Goal: Information Seeking & Learning: Learn about a topic

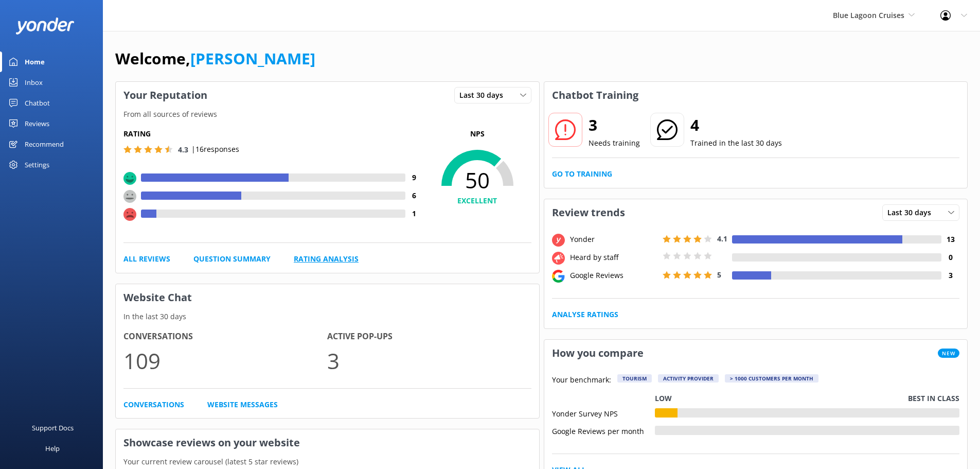
click at [305, 257] on link "Rating Analysis" at bounding box center [326, 258] width 65 height 11
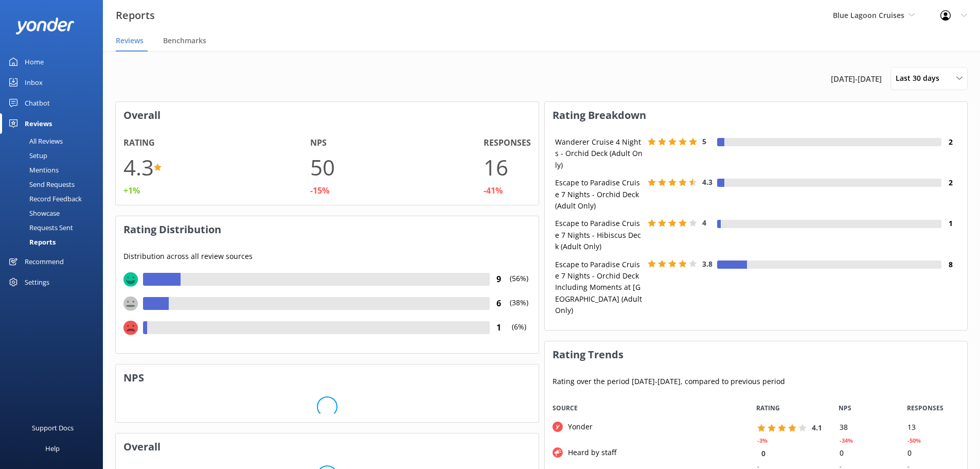
scroll to position [103, 415]
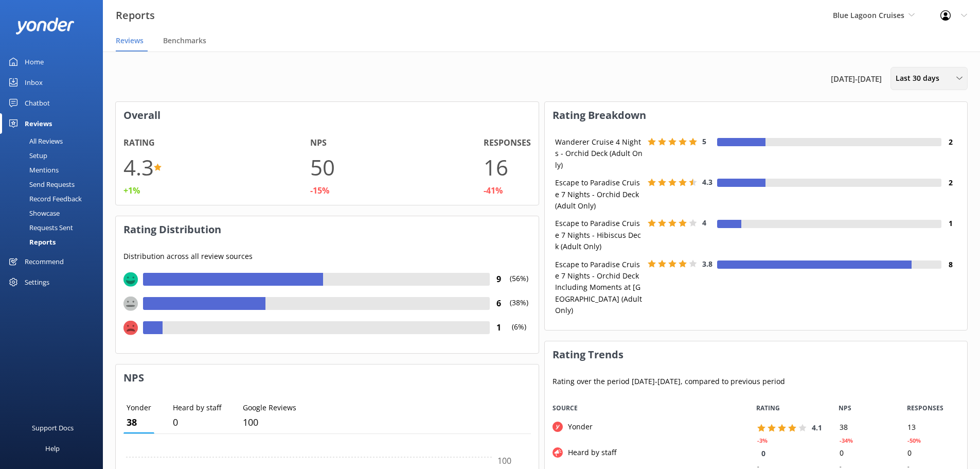
click at [903, 73] on span "Last 30 days" at bounding box center [921, 78] width 50 height 11
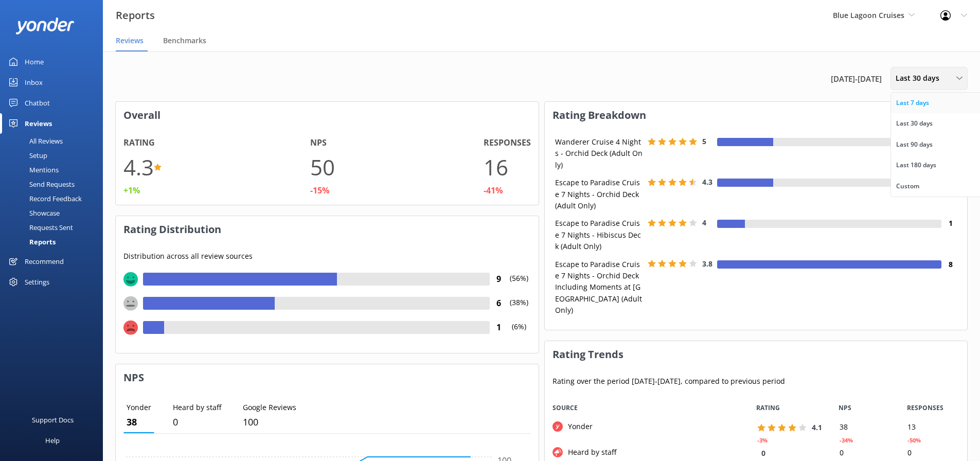
click at [904, 99] on div "Last 7 days" at bounding box center [913, 103] width 33 height 10
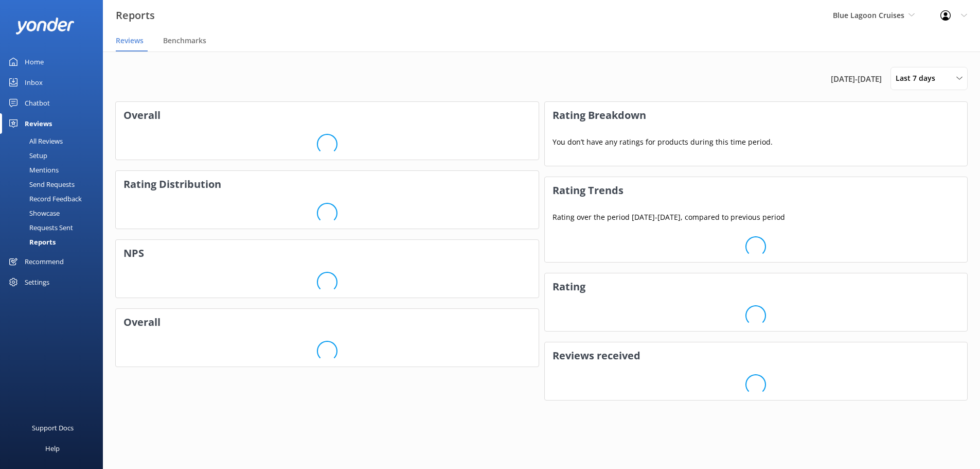
click at [879, 81] on span "26th Aug 25 - 2nd Sep 25" at bounding box center [856, 79] width 51 height 12
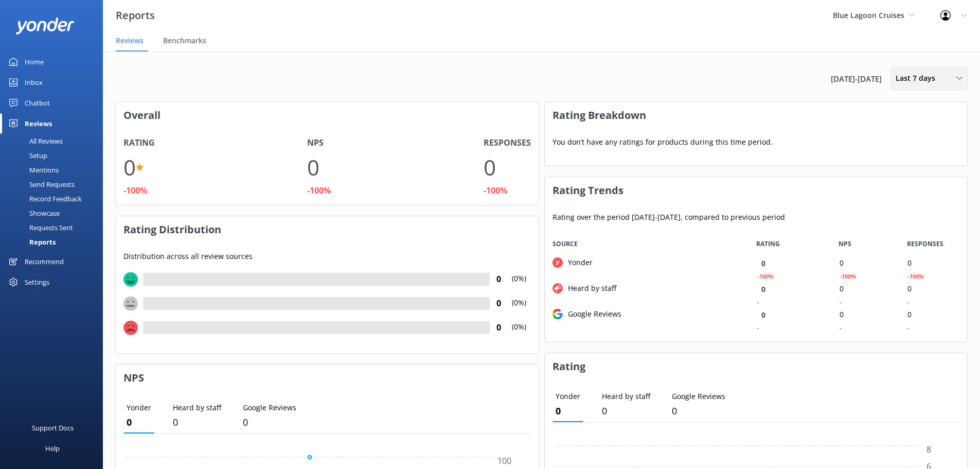
click at [902, 76] on span "Last 7 days" at bounding box center [919, 78] width 46 height 11
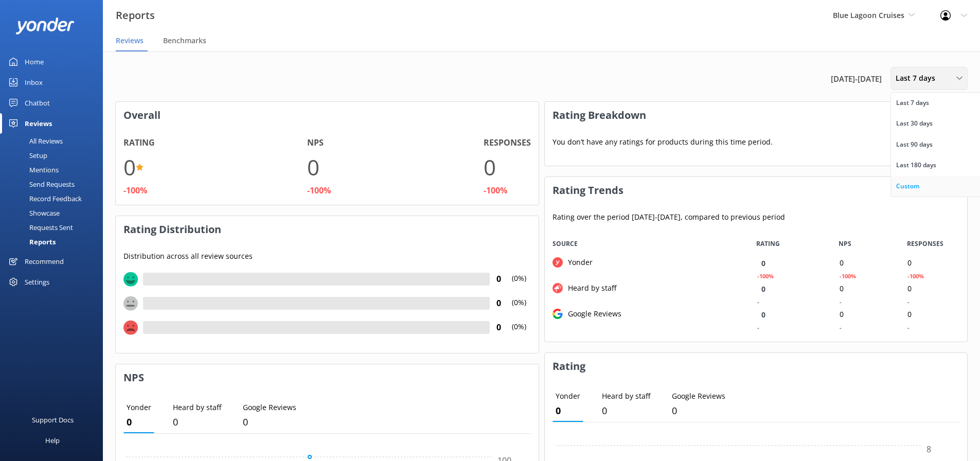
click at [913, 183] on div "Custom" at bounding box center [908, 186] width 23 height 10
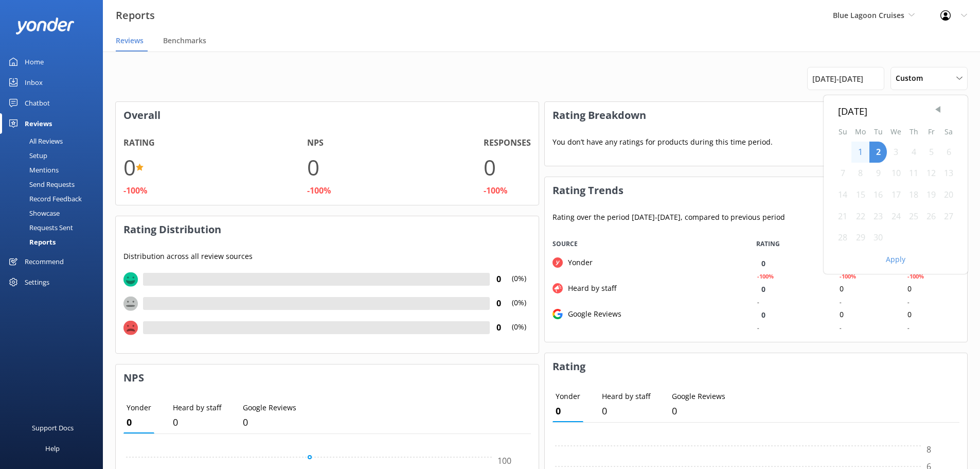
click at [938, 110] on span "Previous Month" at bounding box center [938, 109] width 10 height 10
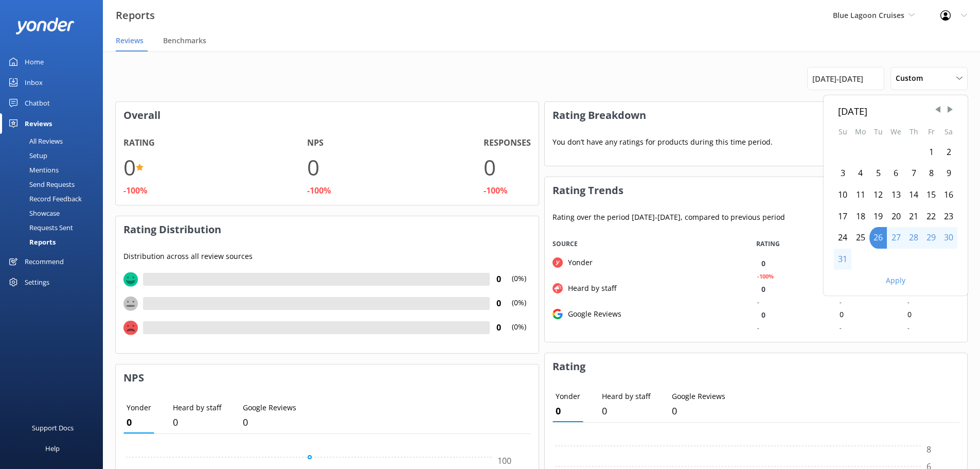
click at [926, 148] on div "1" at bounding box center [931, 153] width 17 height 22
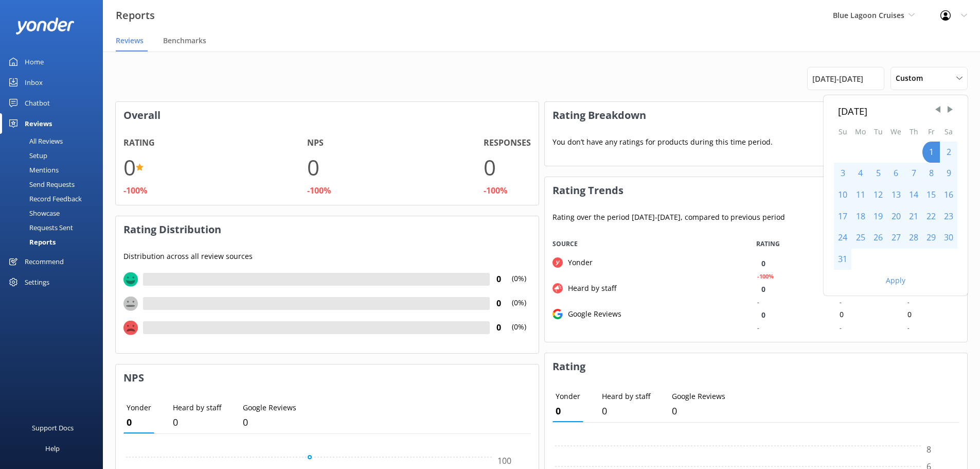
click at [840, 265] on div "31" at bounding box center [842, 260] width 17 height 22
click at [891, 277] on button "Apply" at bounding box center [896, 280] width 20 height 7
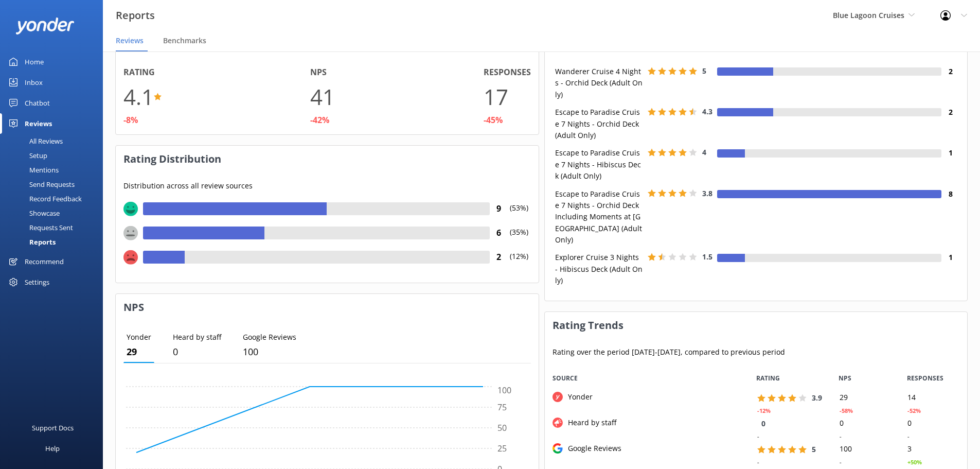
scroll to position [0, 0]
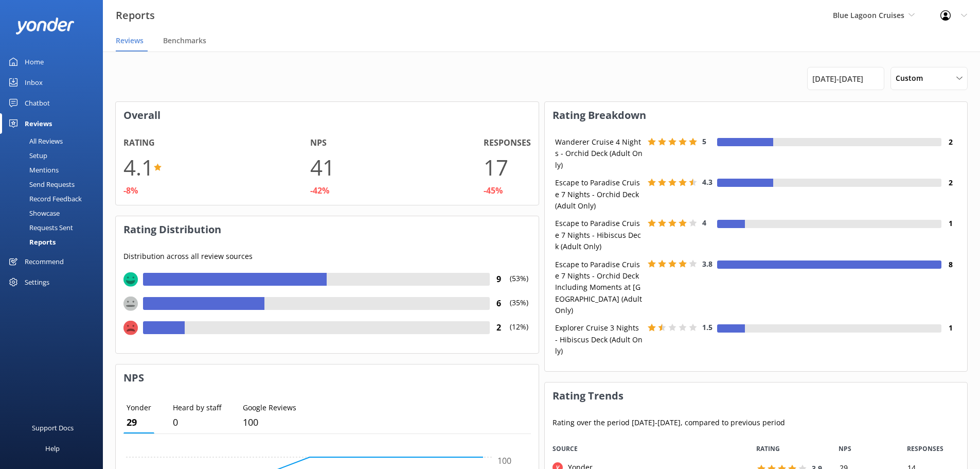
click at [38, 136] on div "All Reviews" at bounding box center [34, 141] width 57 height 14
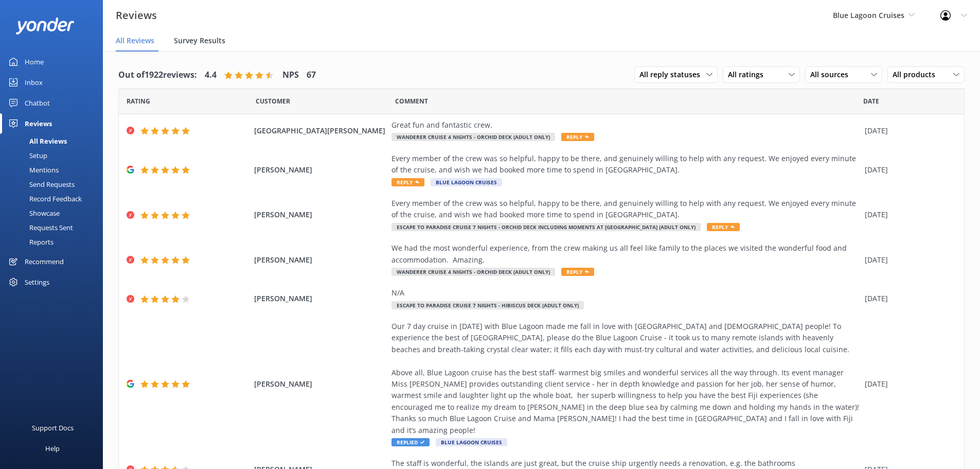
click at [202, 39] on span "Survey Results" at bounding box center [199, 41] width 51 height 10
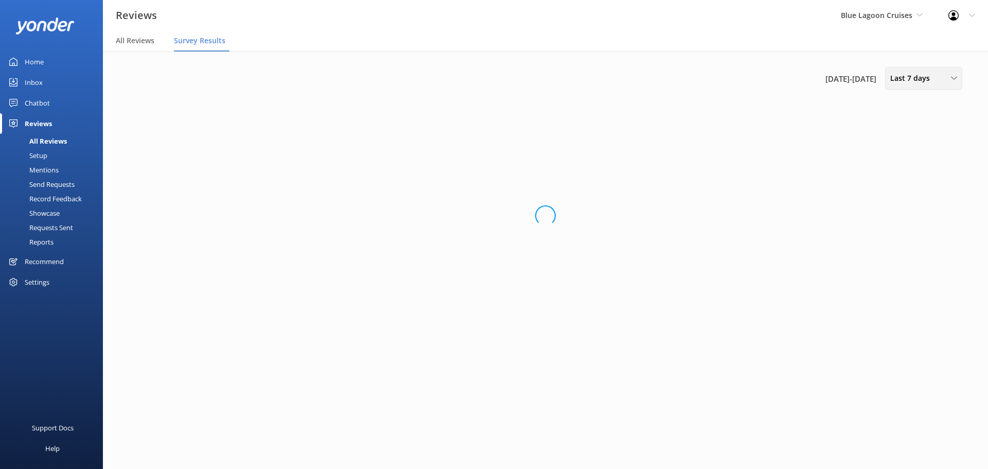
click at [931, 82] on div "Last 7 days" at bounding box center [924, 78] width 72 height 11
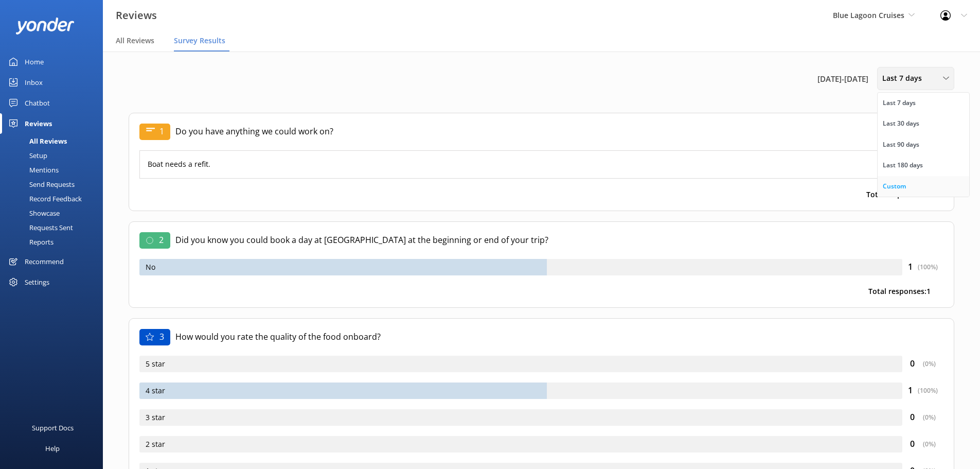
click at [900, 181] on div "Custom" at bounding box center [894, 186] width 23 height 10
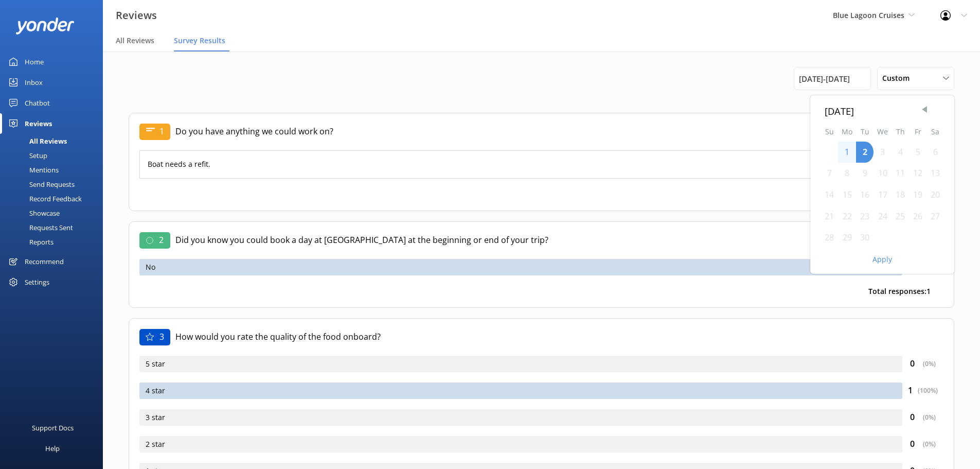
click at [924, 106] on span "Previous Month" at bounding box center [925, 109] width 10 height 10
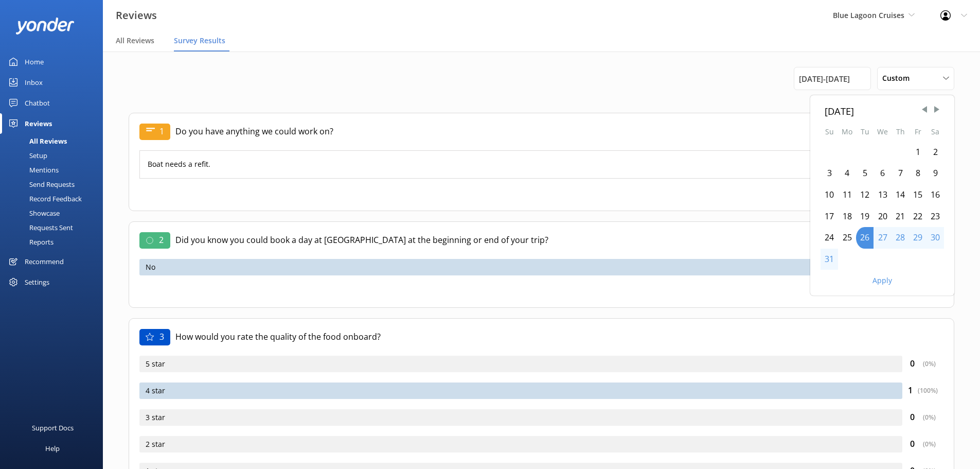
drag, startPoint x: 919, startPoint y: 146, endPoint x: 908, endPoint y: 171, distance: 27.2
click at [919, 146] on div "1" at bounding box center [917, 153] width 17 height 22
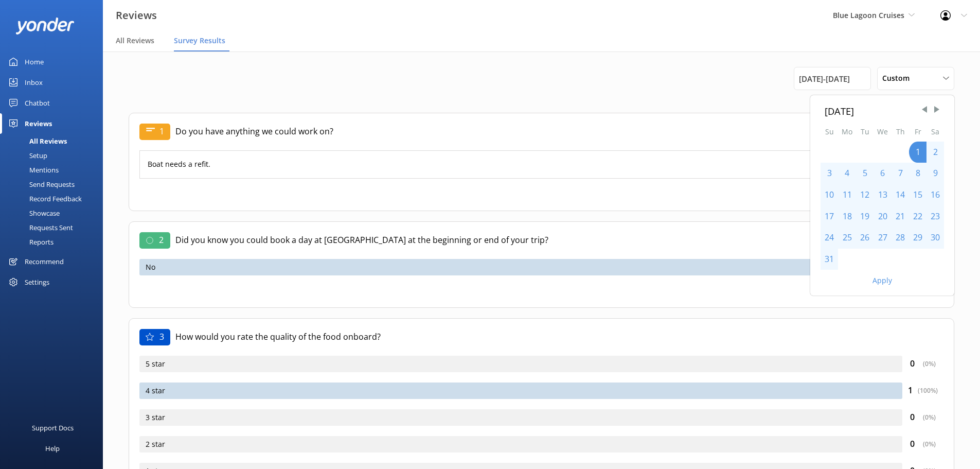
click at [827, 258] on div "31" at bounding box center [829, 260] width 17 height 22
click at [875, 282] on button "Apply" at bounding box center [883, 280] width 20 height 7
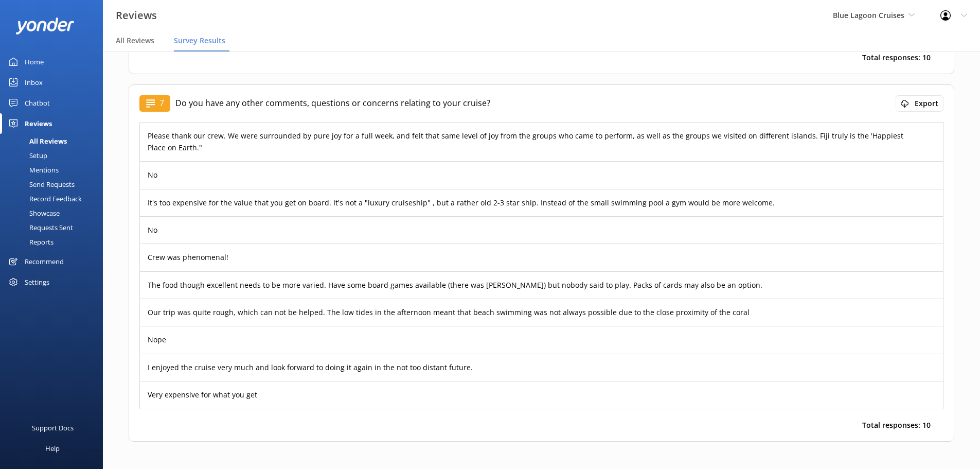
scroll to position [1735, 0]
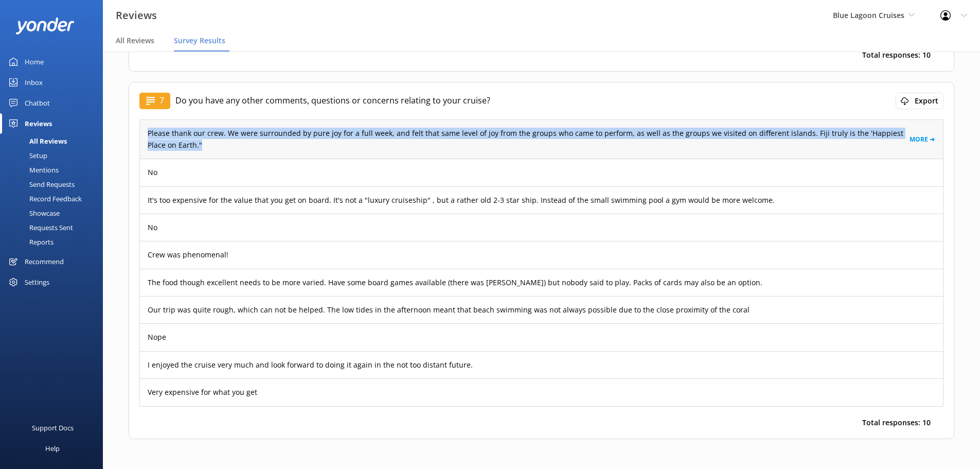
drag, startPoint x: 163, startPoint y: 131, endPoint x: 145, endPoint y: 126, distance: 19.2
click at [145, 126] on div "Please thank our crew. We were surrounded by pure joy for a full week, and felt…" at bounding box center [541, 139] width 803 height 39
copy p "Please thank our crew. We were surrounded by pure joy for a full week, and felt…"
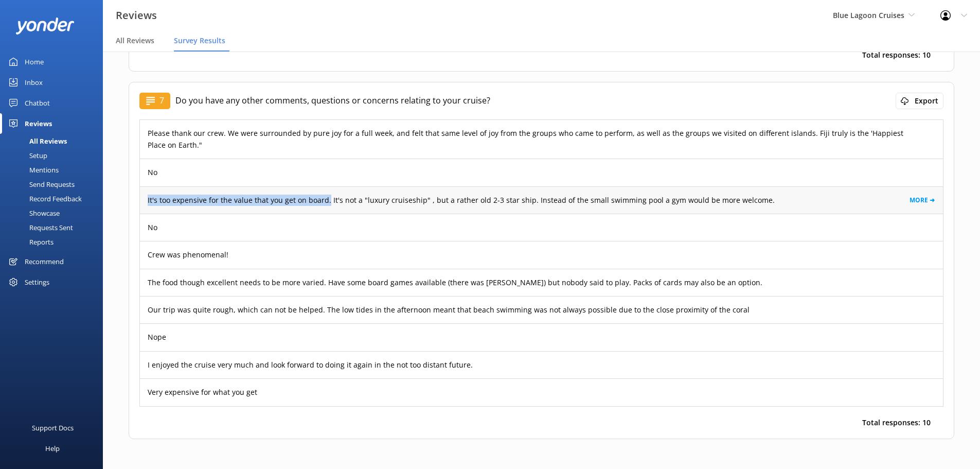
drag, startPoint x: 146, startPoint y: 190, endPoint x: 326, endPoint y: 194, distance: 179.7
click at [326, 194] on div "It's too expensive for the value that you get on board. It's not a "luxury crui…" at bounding box center [541, 199] width 803 height 27
copy p "It's too expensive for the value that you get on board."
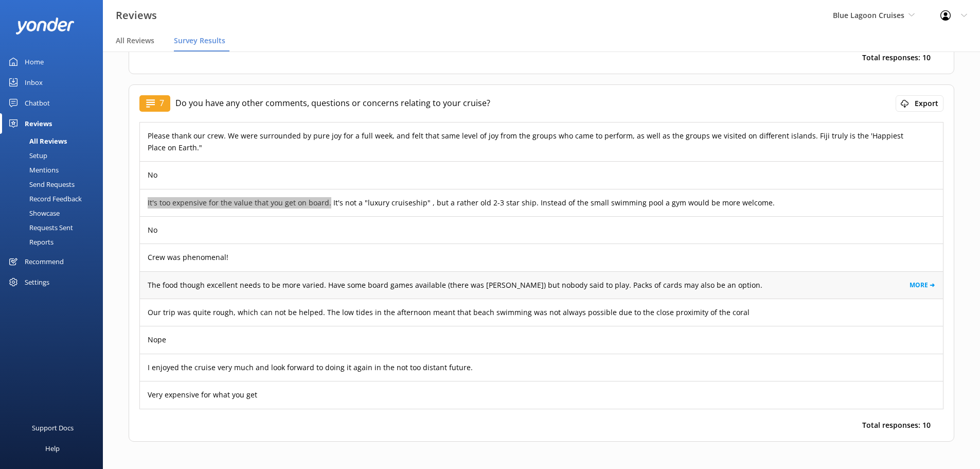
scroll to position [1735, 0]
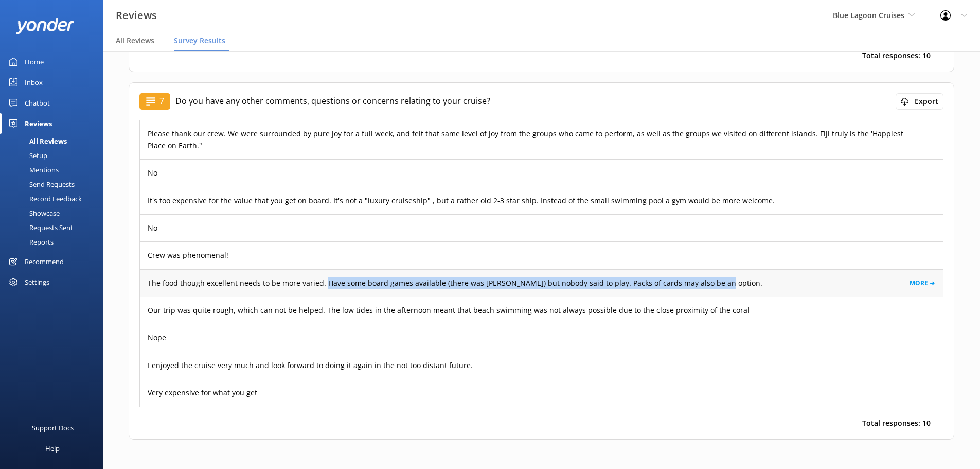
drag, startPoint x: 323, startPoint y: 270, endPoint x: 725, endPoint y: 269, distance: 401.4
click at [725, 269] on div "The food though excellent needs to be more varied. Have some board games availa…" at bounding box center [541, 282] width 803 height 27
copy p "Have some board games available (there was jenga) but nobody said to play. Pack…"
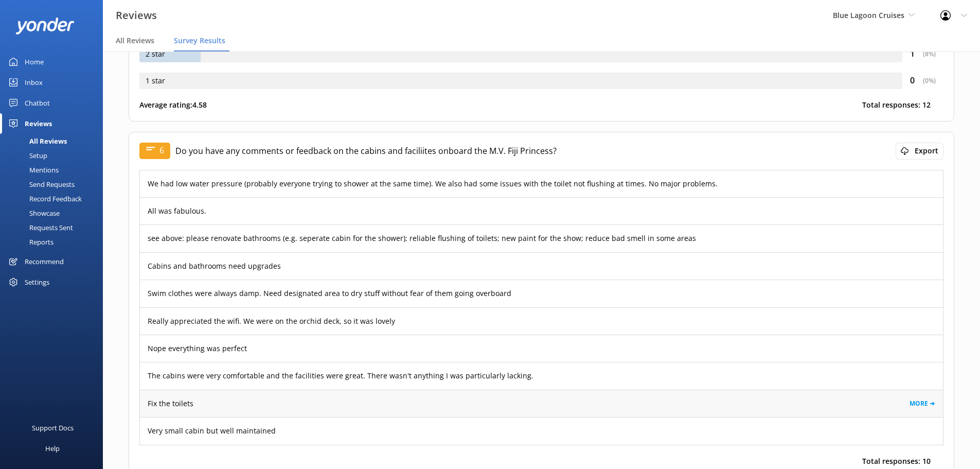
scroll to position [1332, 0]
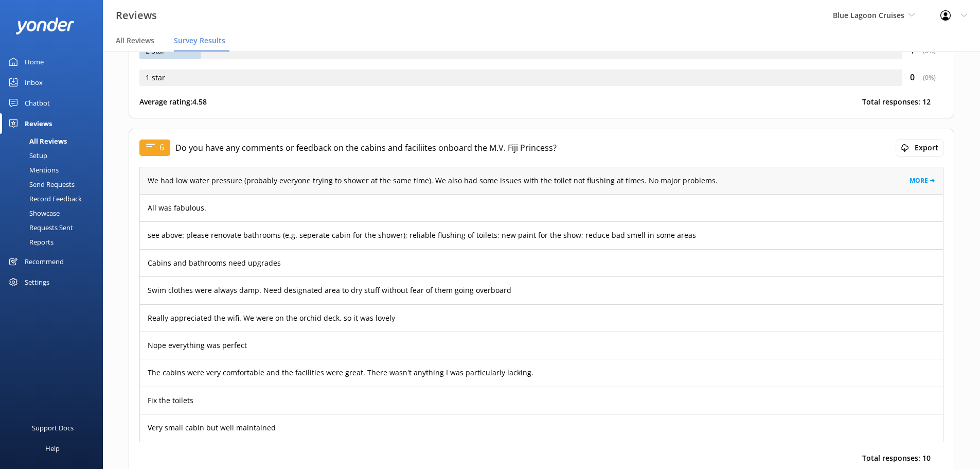
click at [211, 175] on p "We had low water pressure (probably everyone trying to shower at the same time)…" at bounding box center [433, 180] width 570 height 11
click at [911, 176] on link "MORE ➜" at bounding box center [923, 181] width 26 height 10
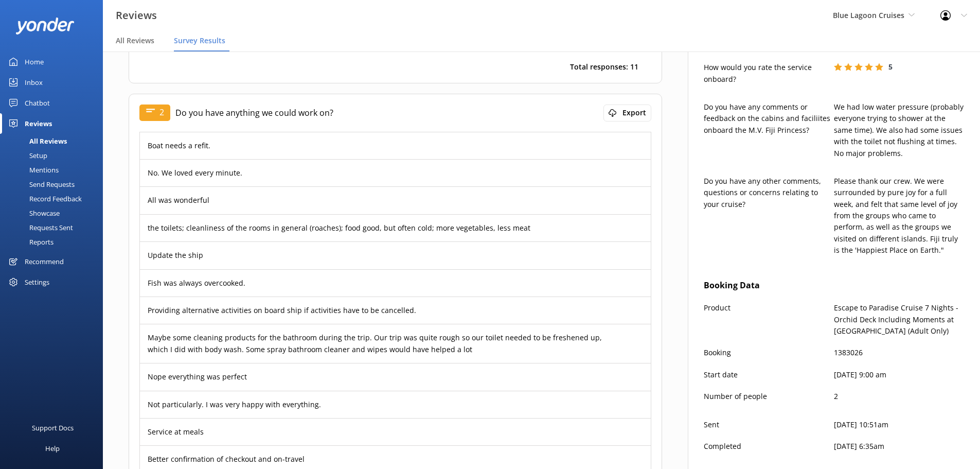
scroll to position [524, 0]
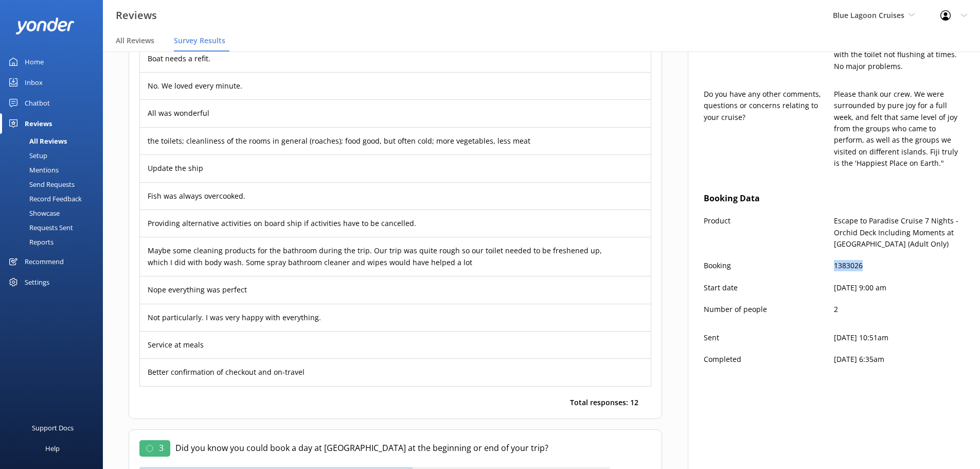
drag, startPoint x: 864, startPoint y: 243, endPoint x: 825, endPoint y: 246, distance: 39.7
click at [824, 260] on div "Booking 1383026" at bounding box center [834, 271] width 261 height 22
copy div "1383026"
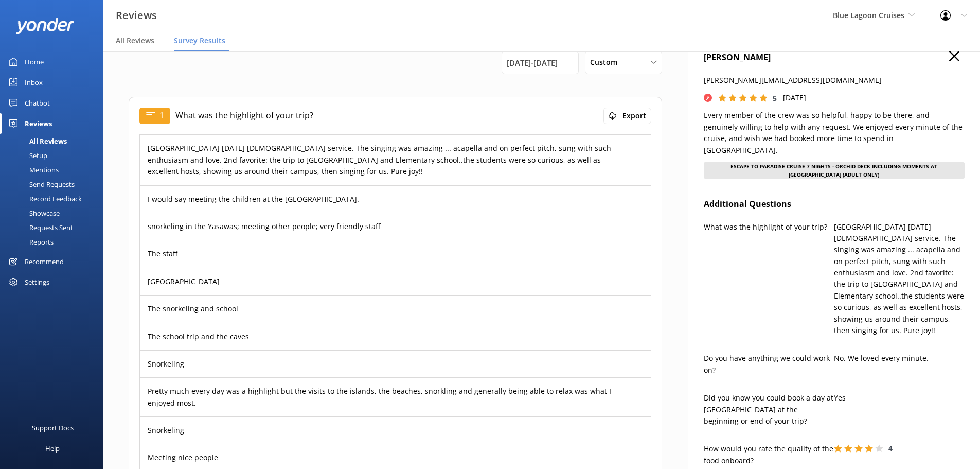
scroll to position [0, 0]
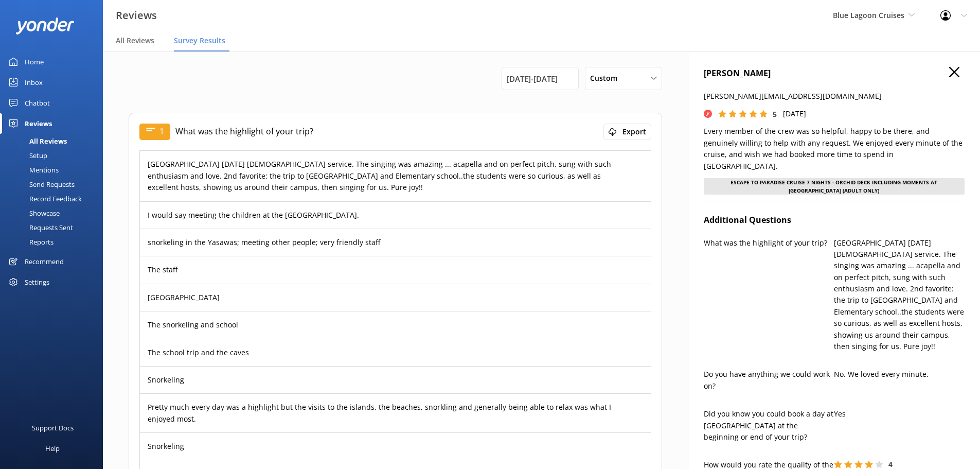
click at [948, 74] on h4 "SCHEFFEL LINDA" at bounding box center [834, 73] width 261 height 13
click at [952, 74] on icon at bounding box center [955, 72] width 10 height 10
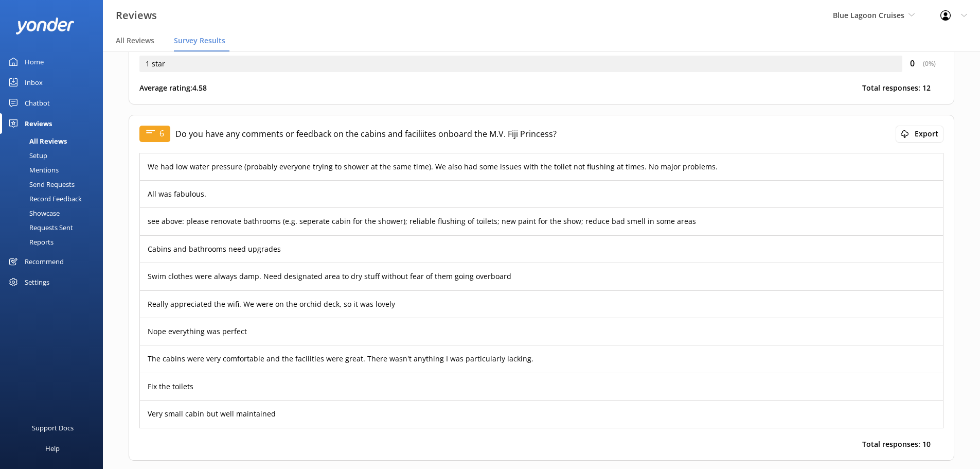
scroll to position [1347, 0]
drag, startPoint x: 149, startPoint y: 289, endPoint x: 393, endPoint y: 295, distance: 244.5
click at [393, 295] on div "Really appreciated the wifi. We were on the orchid deck, so it was lovely MORE ➜" at bounding box center [541, 303] width 803 height 27
copy p "Really appreciated the wifi. We were on the orchid deck, so it was lovely"
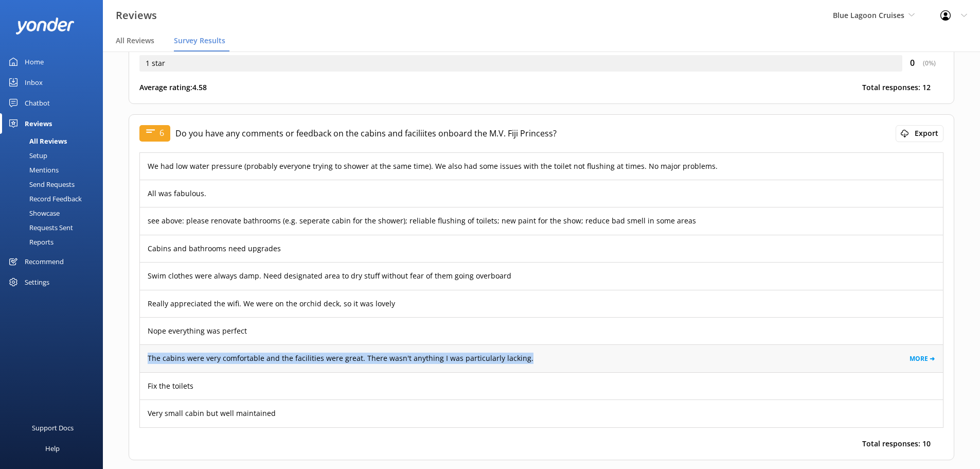
drag, startPoint x: 145, startPoint y: 346, endPoint x: 525, endPoint y: 348, distance: 380.3
click at [525, 348] on div "The cabins were very comfortable and the facilities were great. There wasn't an…" at bounding box center [541, 357] width 803 height 27
copy p "The cabins were very comfortable and the facilities were great. There wasn't an…"
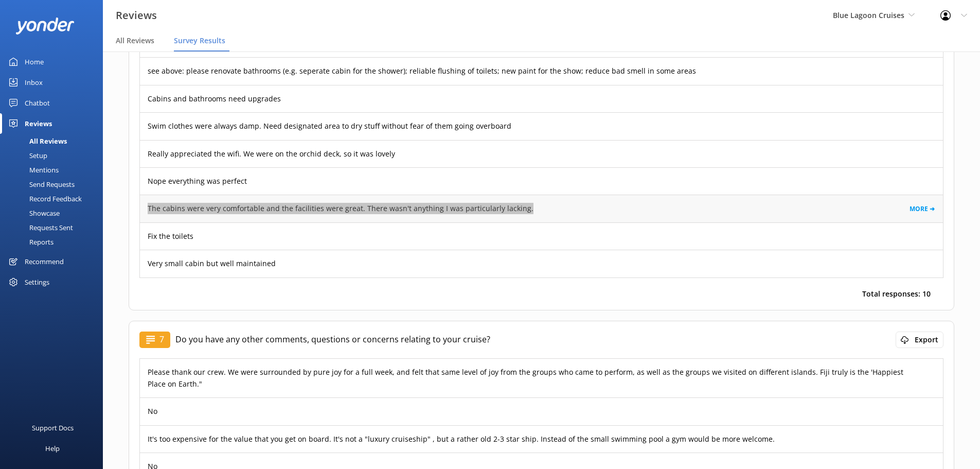
scroll to position [1501, 0]
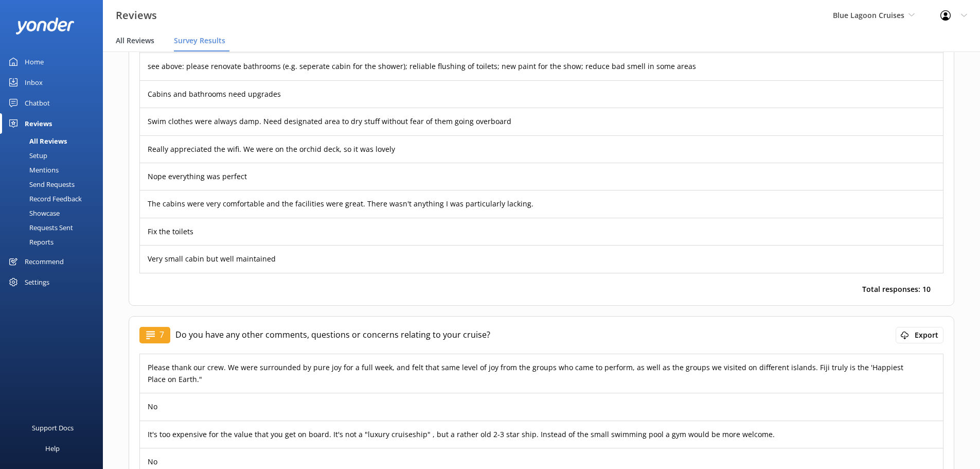
click at [135, 44] on span "All Reviews" at bounding box center [135, 41] width 39 height 10
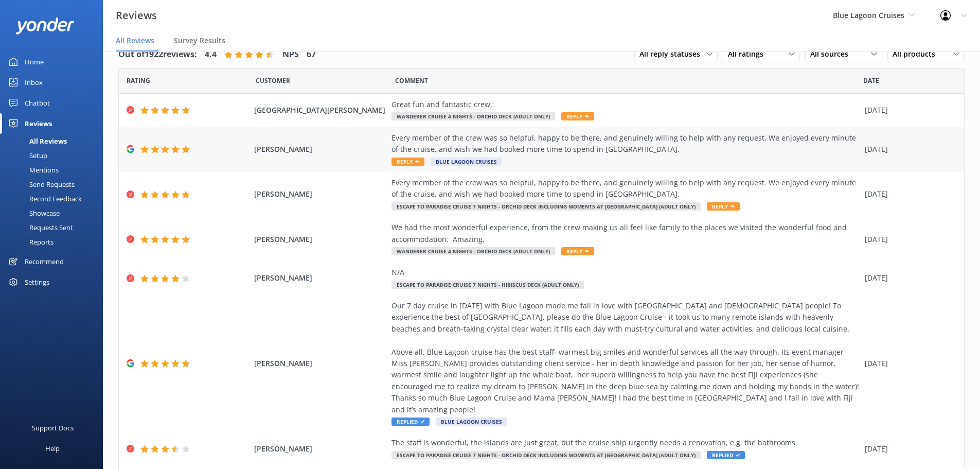
drag, startPoint x: 745, startPoint y: 137, endPoint x: 360, endPoint y: 135, distance: 385.0
click at [360, 135] on div "Linda scheffel Every member of the crew was so helpful, happy to be there, and …" at bounding box center [542, 149] width 846 height 45
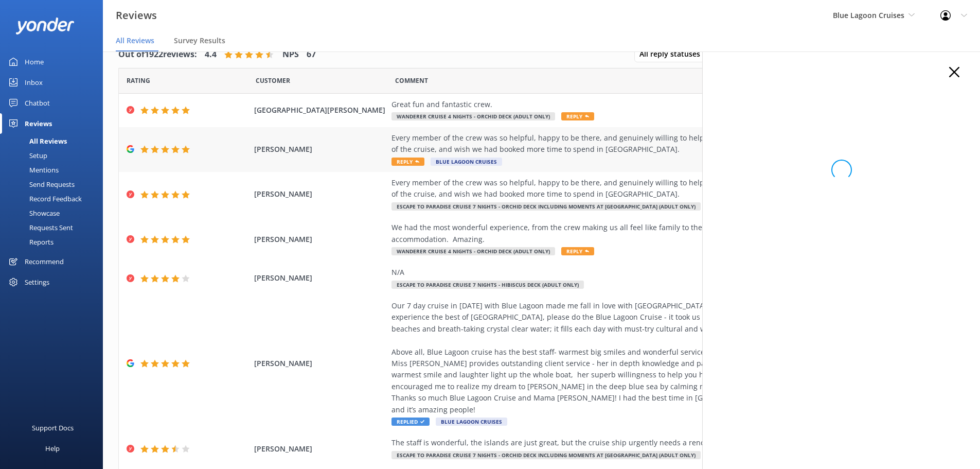
copy div "Every member of the crew was so helpful, happy to be there, and genuinely willi…"
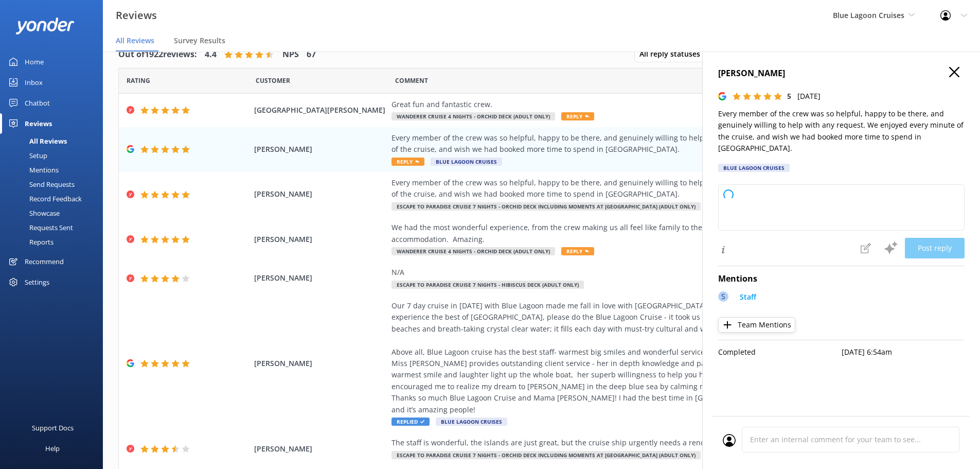
type textarea "Thank you so much for your wonderful review! We're delighted to hear you enjoye…"
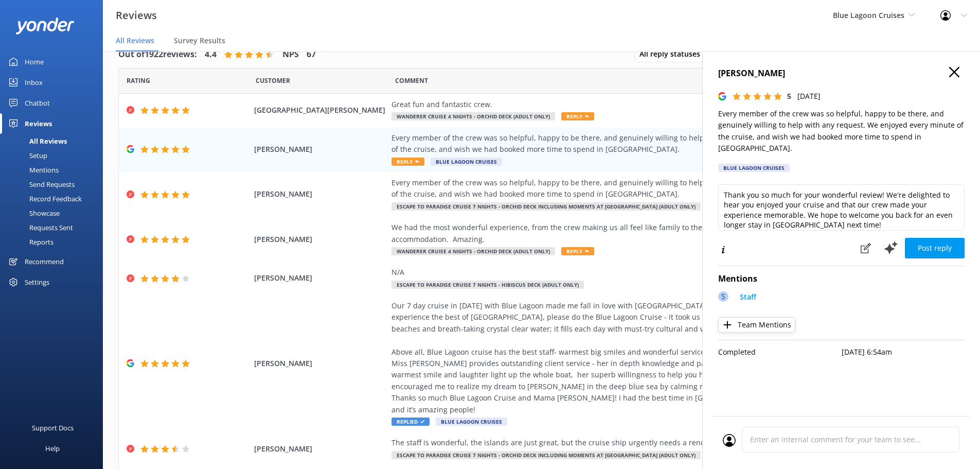
click at [953, 74] on use "button" at bounding box center [955, 72] width 10 height 10
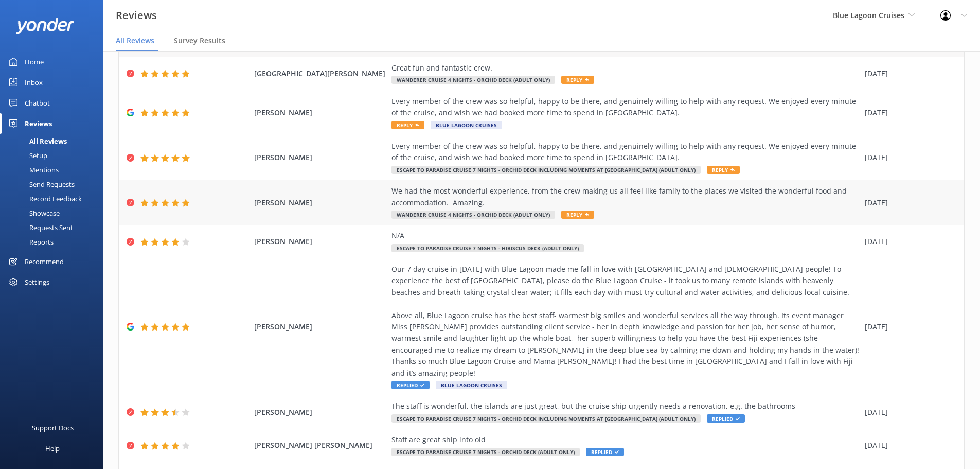
scroll to position [103, 0]
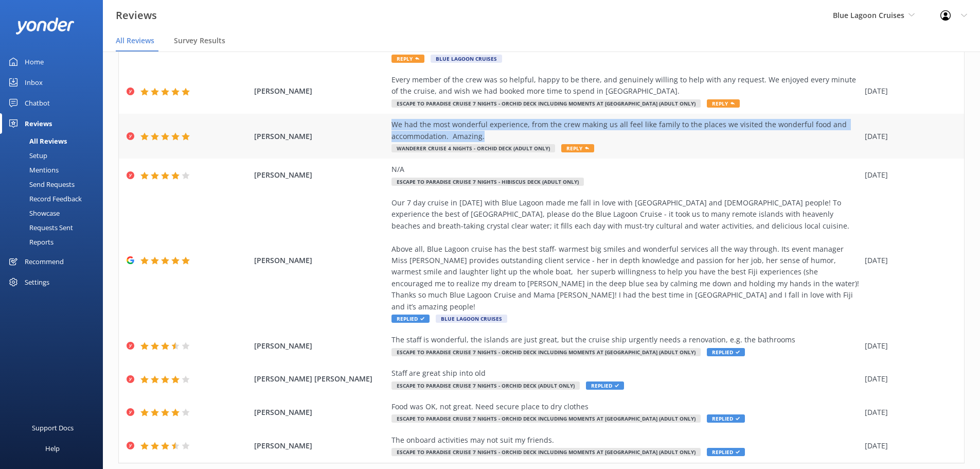
drag, startPoint x: 386, startPoint y: 124, endPoint x: 505, endPoint y: 138, distance: 120.2
click at [505, 138] on div "SAUNDERS ELIZABETH We had the most wonderful experience, from the crew making u…" at bounding box center [542, 136] width 846 height 45
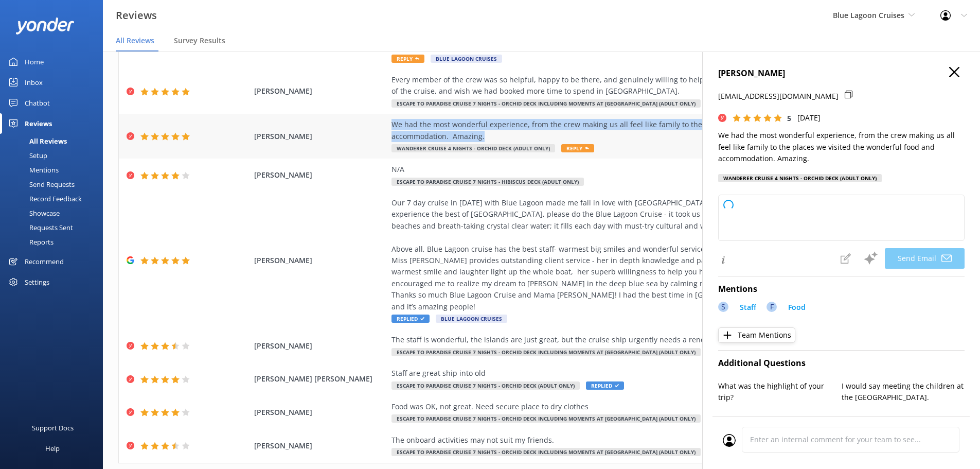
copy div "We had the most wonderful experience, from the crew making us all feel like fam…"
click at [950, 69] on icon "button" at bounding box center [955, 72] width 10 height 10
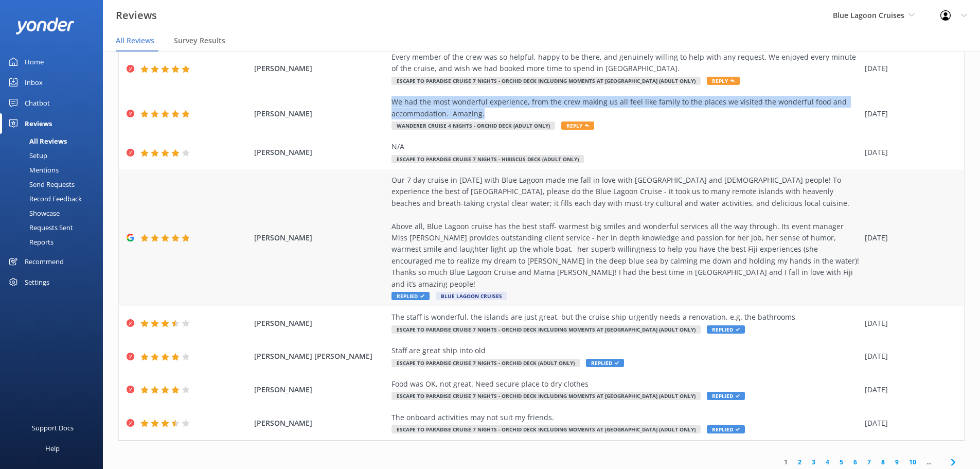
scroll to position [139, 0]
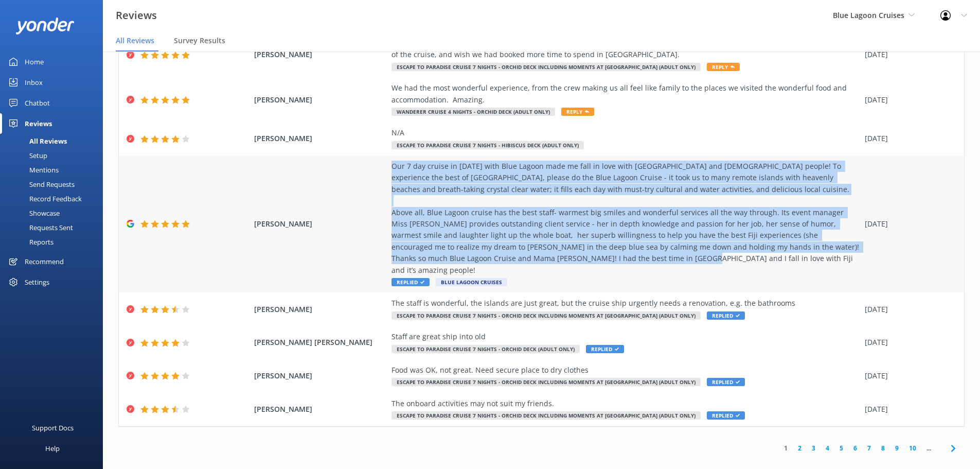
drag, startPoint x: 664, startPoint y: 257, endPoint x: 388, endPoint y: 169, distance: 289.9
click at [392, 169] on div "Our 7 day cruise in August 2025 with Blue Lagoon made me fall in love with Fiji…" at bounding box center [626, 218] width 468 height 115
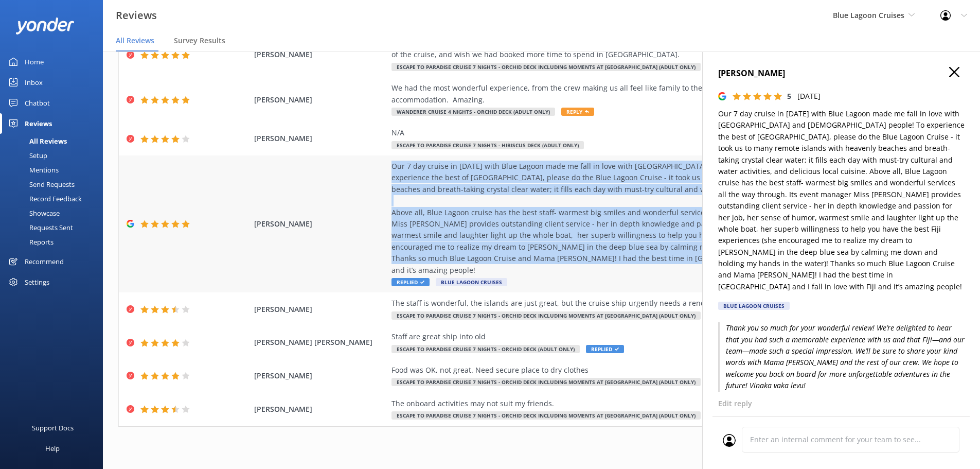
copy div "Our 7 day cruise in August 2025 with Blue Lagoon made me fall in love with Fiji…"
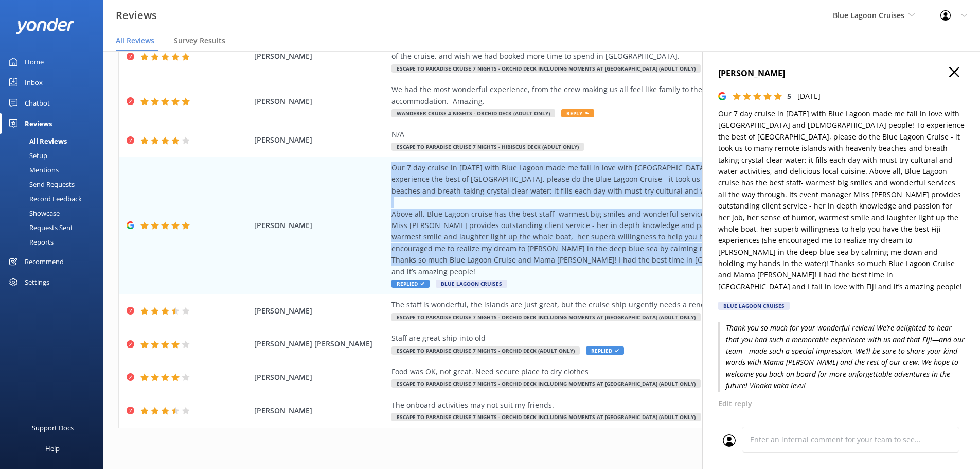
scroll to position [21, 0]
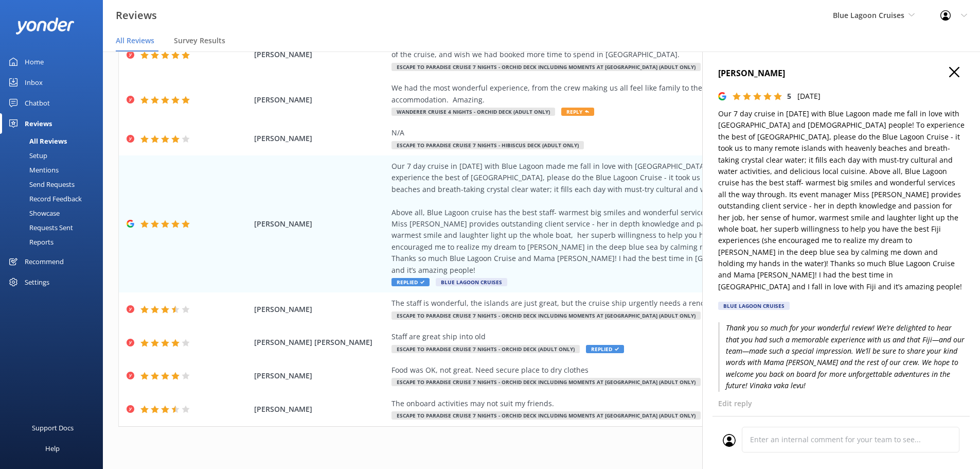
click at [945, 81] on div "Lucy Newbold 5 Sat, 9th Aug 2025 Our 7 day cruise in August 2025 with Blue Lago…" at bounding box center [841, 191] width 247 height 249
click at [950, 76] on icon "button" at bounding box center [955, 72] width 10 height 10
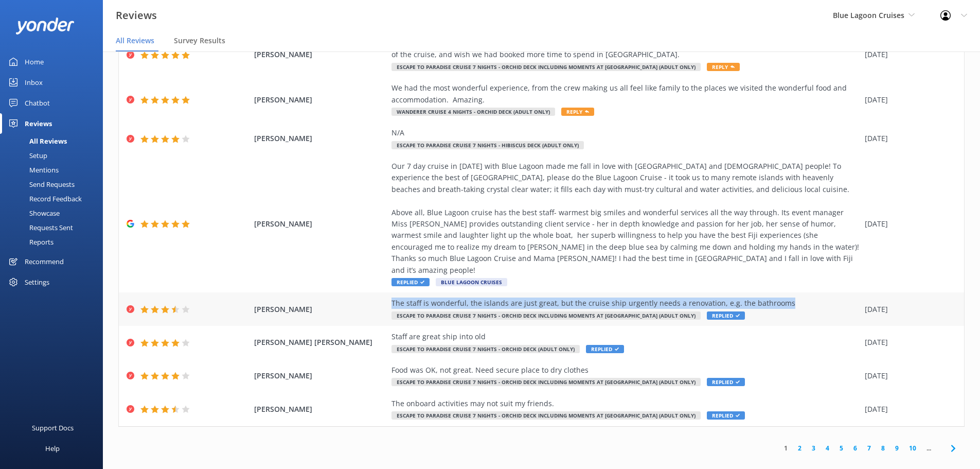
drag, startPoint x: 387, startPoint y: 291, endPoint x: 785, endPoint y: 291, distance: 398.4
click at [785, 297] on div "The staff is wonderful, the islands are just great, but the cruise ship urgentl…" at bounding box center [626, 302] width 468 height 11
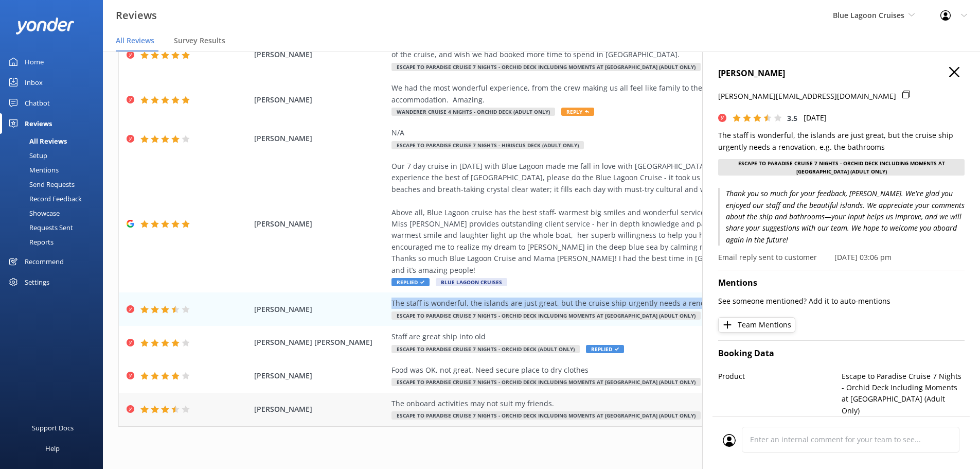
copy div "The staff is wonderful, the islands are just great, but the cruise ship urgentl…"
click at [950, 72] on icon "button" at bounding box center [955, 72] width 10 height 10
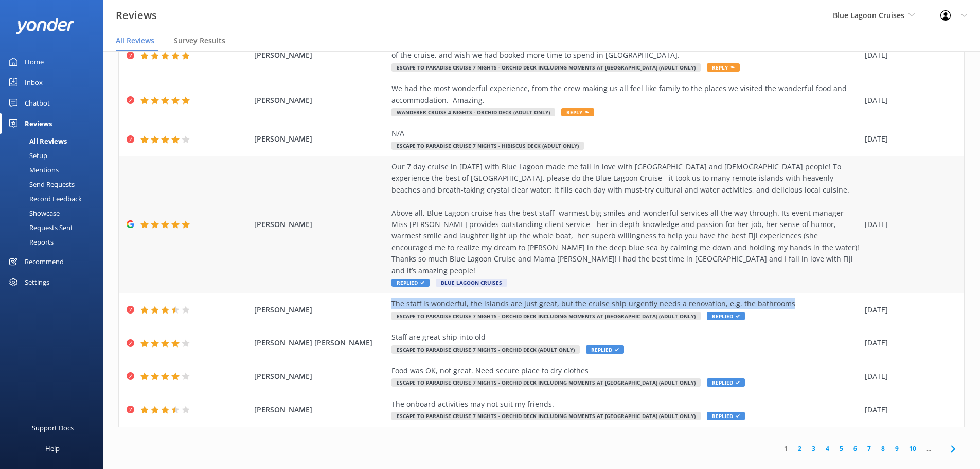
scroll to position [139, 0]
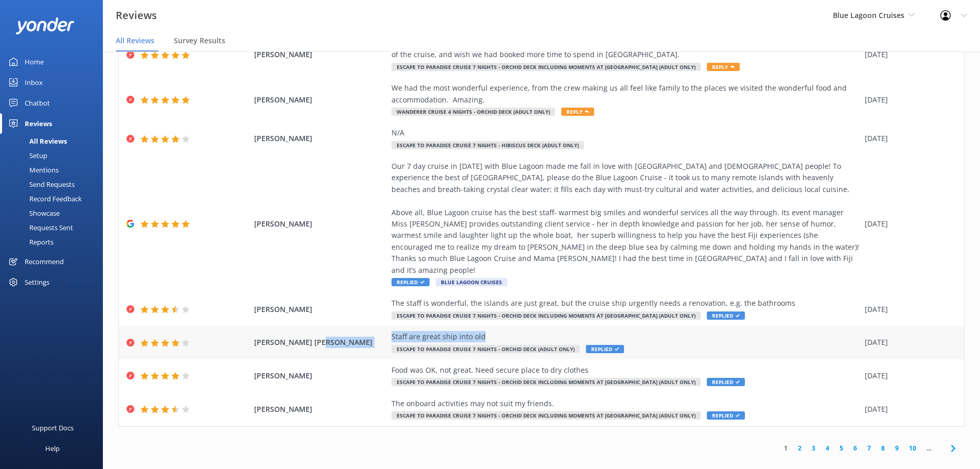
drag, startPoint x: 458, startPoint y: 318, endPoint x: 378, endPoint y: 328, distance: 80.9
click at [378, 328] on div "CLIFF PETER JAMES Staff are great ship into old Escape to Paradise Cruise 7 Nig…" at bounding box center [542, 342] width 846 height 33
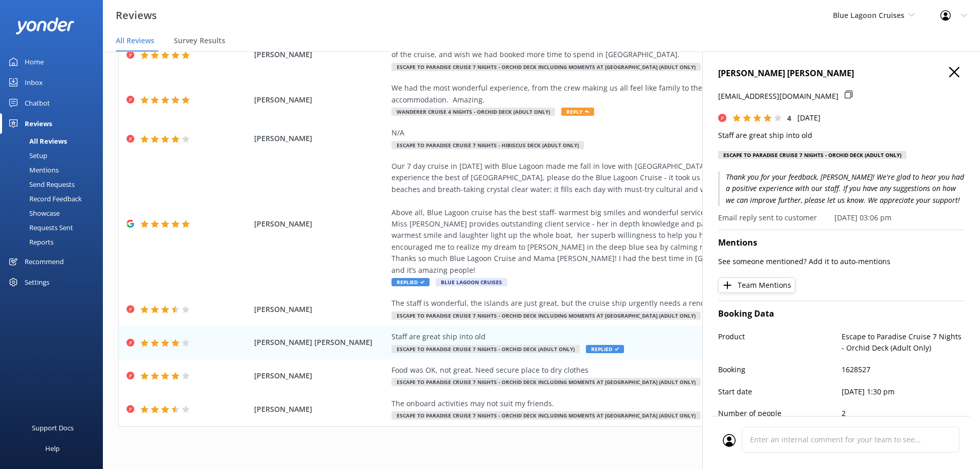
click at [954, 75] on h4 "CLIFF PETER JAMES" at bounding box center [841, 73] width 247 height 13
click at [951, 73] on icon "button" at bounding box center [955, 72] width 10 height 10
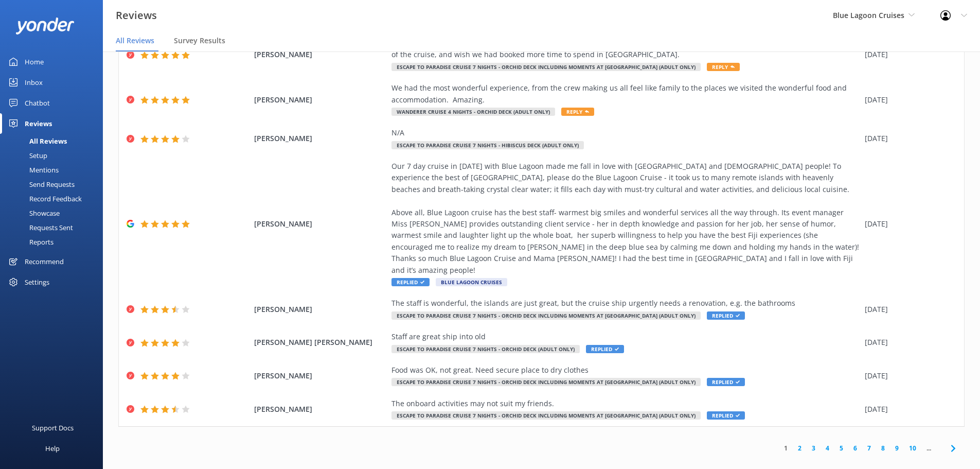
click at [951, 445] on use at bounding box center [953, 448] width 4 height 7
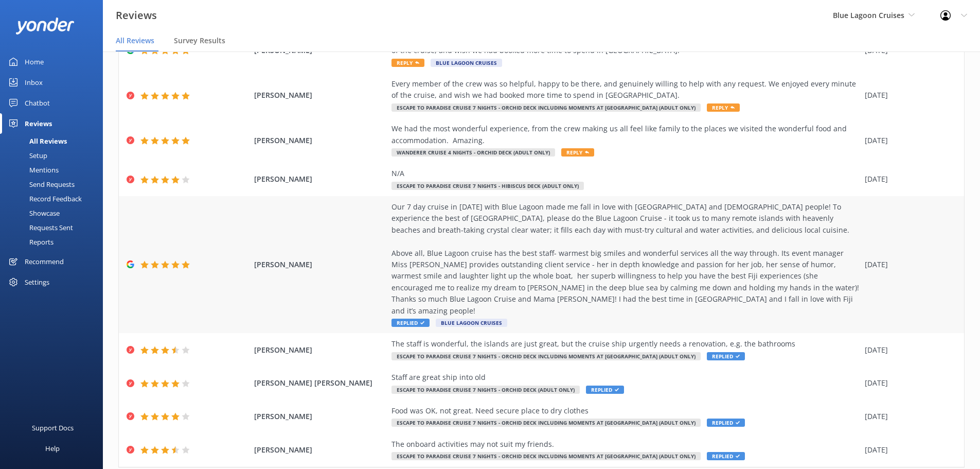
scroll to position [139, 0]
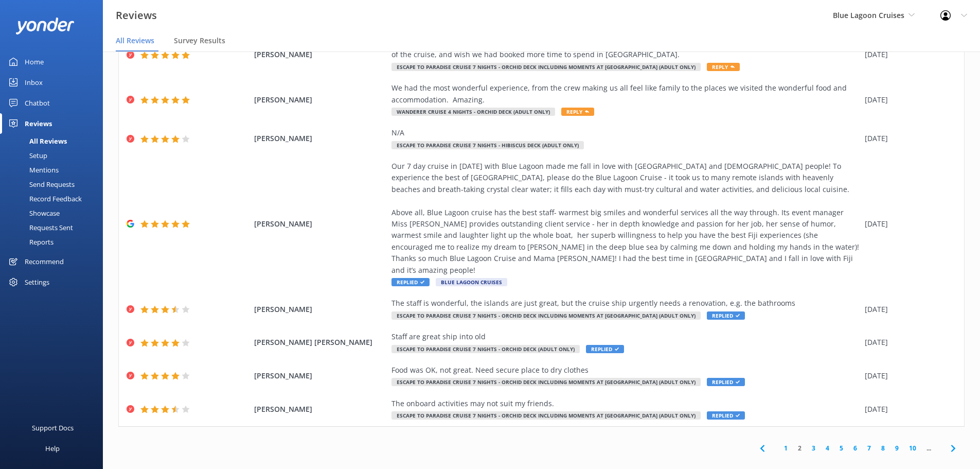
click at [951, 445] on use at bounding box center [953, 448] width 4 height 7
click at [757, 442] on icon at bounding box center [763, 448] width 12 height 12
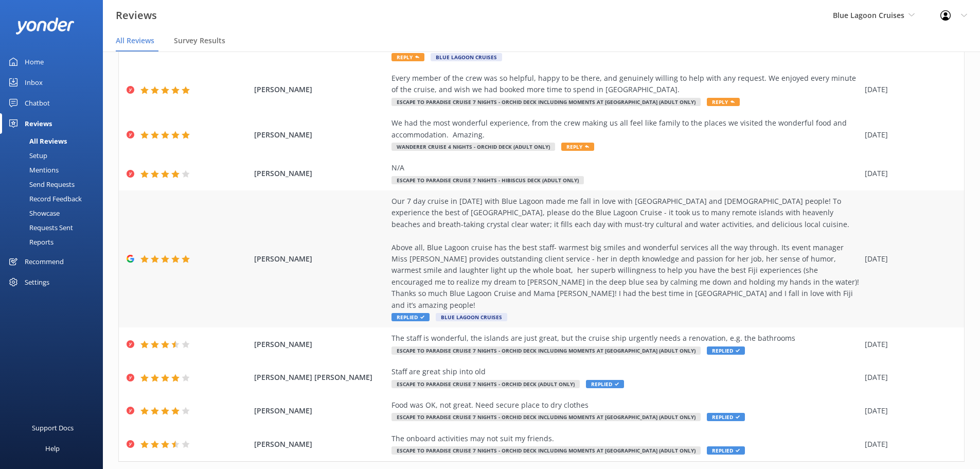
scroll to position [139, 0]
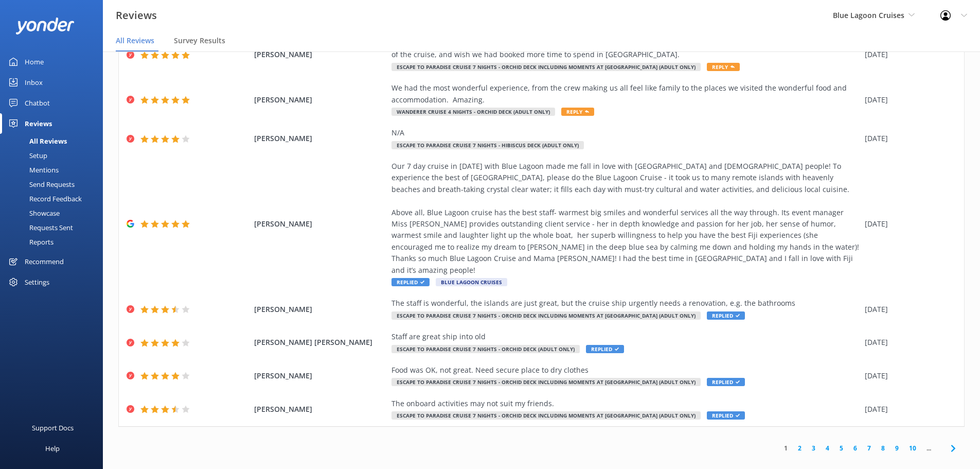
click at [793, 443] on link "2" at bounding box center [800, 448] width 14 height 10
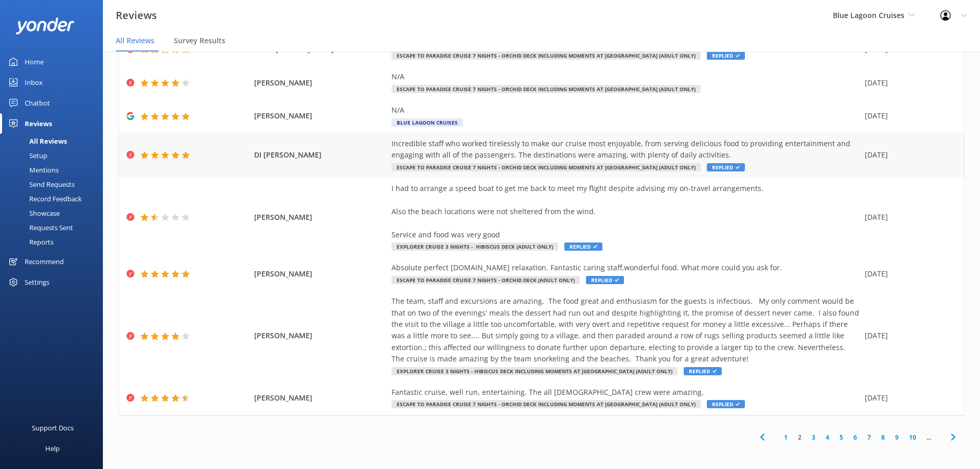
scroll to position [128, 0]
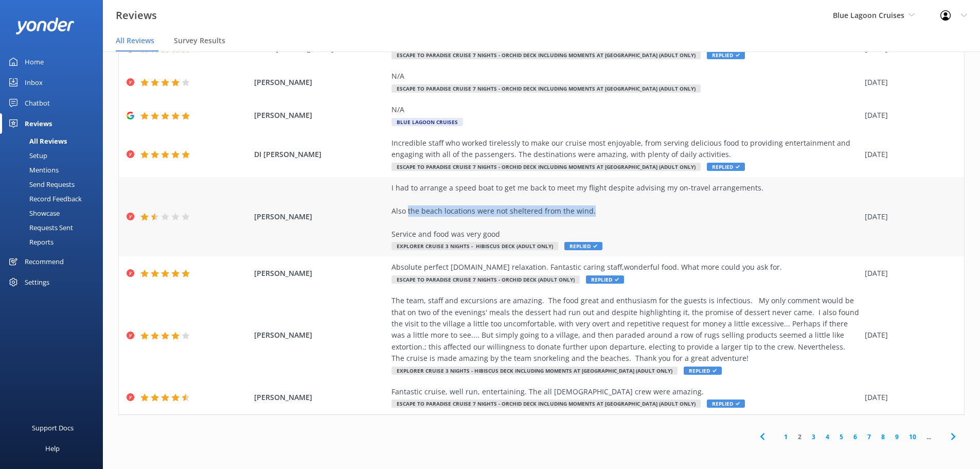
drag, startPoint x: 594, startPoint y: 210, endPoint x: 402, endPoint y: 214, distance: 192.5
click at [402, 214] on div "I had to arrange a speed boat to get me back to meet my flight despite advising…" at bounding box center [626, 211] width 468 height 58
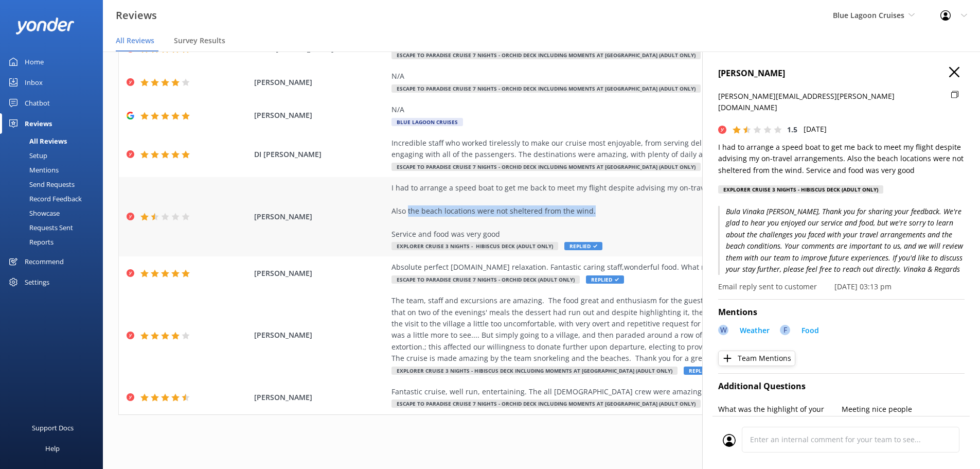
copy div "the beach locations were not sheltered from the wind."
click at [950, 70] on icon "button" at bounding box center [955, 72] width 10 height 10
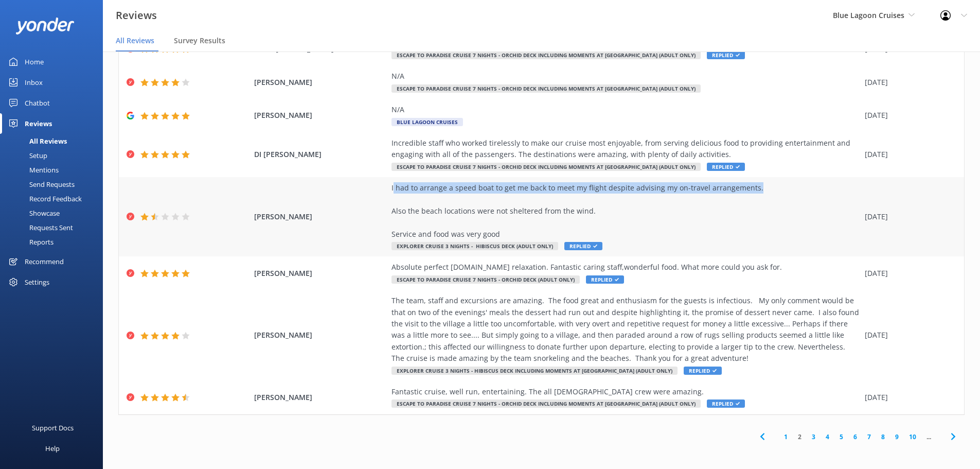
drag, startPoint x: 389, startPoint y: 185, endPoint x: 756, endPoint y: 189, distance: 367.5
click at [756, 189] on div "I had to arrange a speed boat to get me back to meet my flight despite advising…" at bounding box center [626, 211] width 468 height 58
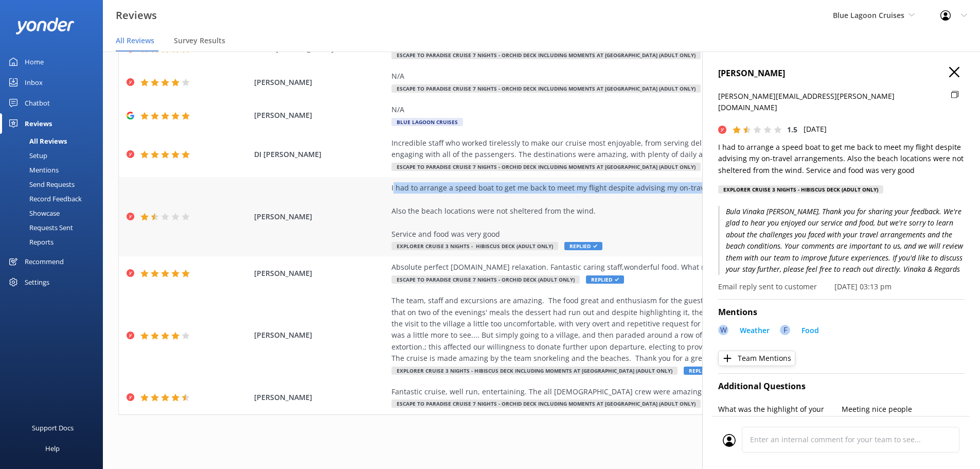
copy div "had to arrange a speed boat to get me back to meet my flight despite advising m…"
click at [950, 68] on use "button" at bounding box center [955, 72] width 10 height 10
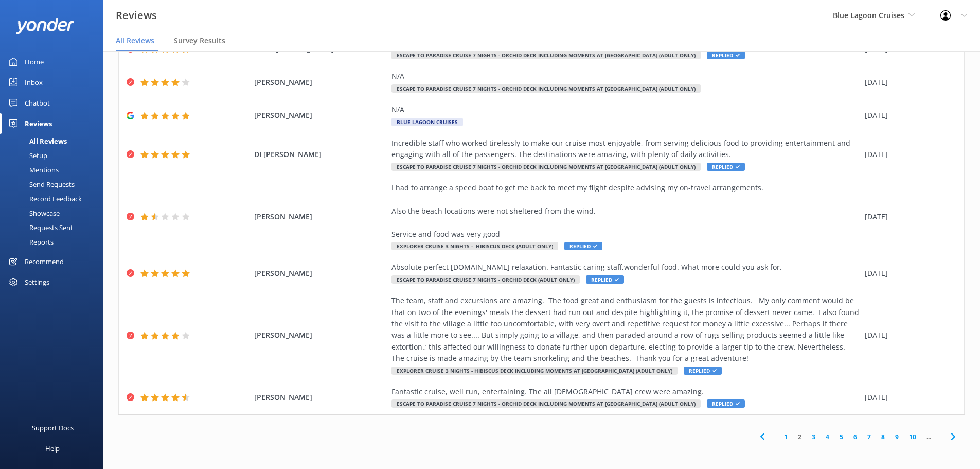
click at [357, 439] on div "1 2 3 4 5 6 7 8 9 10 ..." at bounding box center [541, 436] width 847 height 23
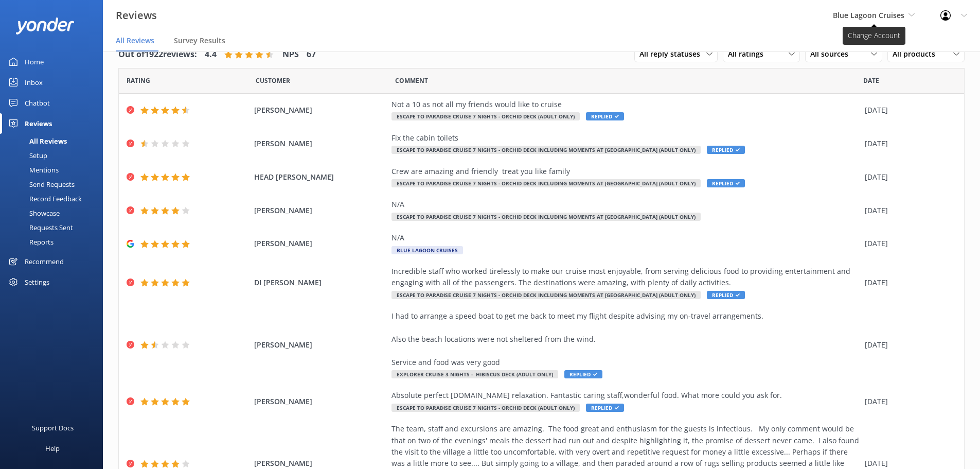
click at [840, 15] on span "Blue Lagoon Cruises" at bounding box center [869, 15] width 72 height 10
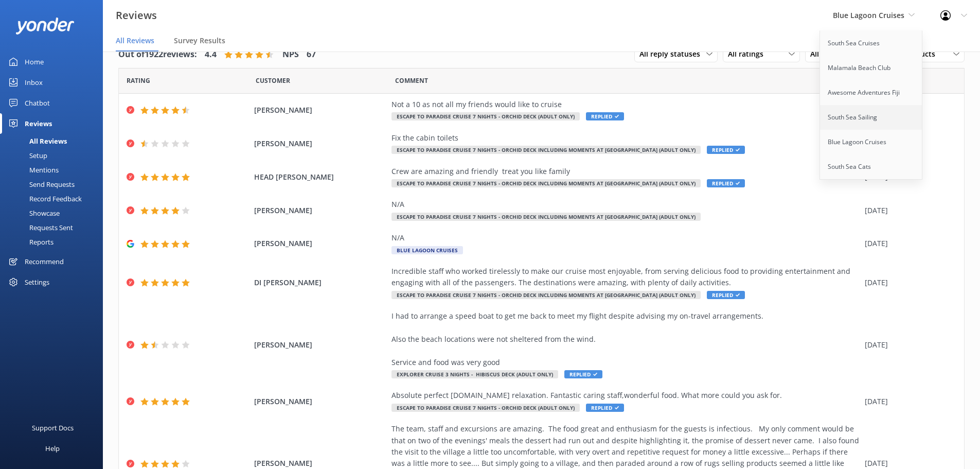
click at [846, 116] on link "South Sea Sailing" at bounding box center [871, 117] width 103 height 25
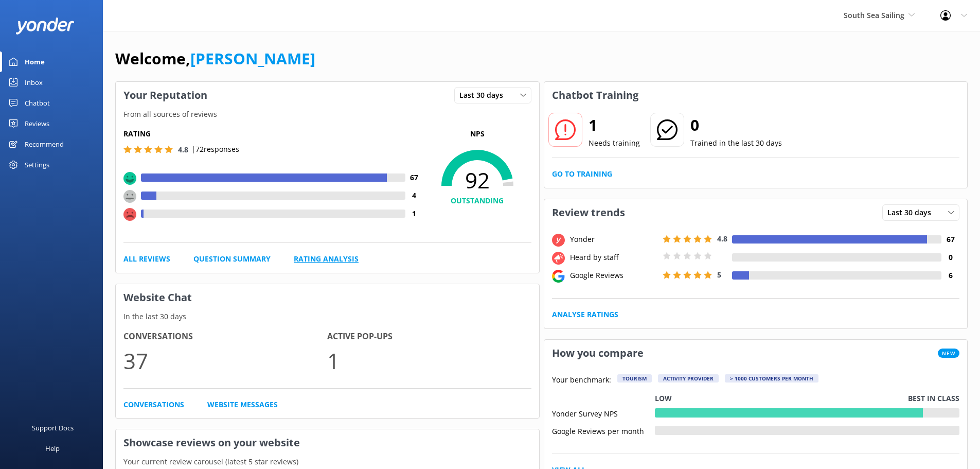
click at [332, 258] on link "Rating Analysis" at bounding box center [326, 258] width 65 height 11
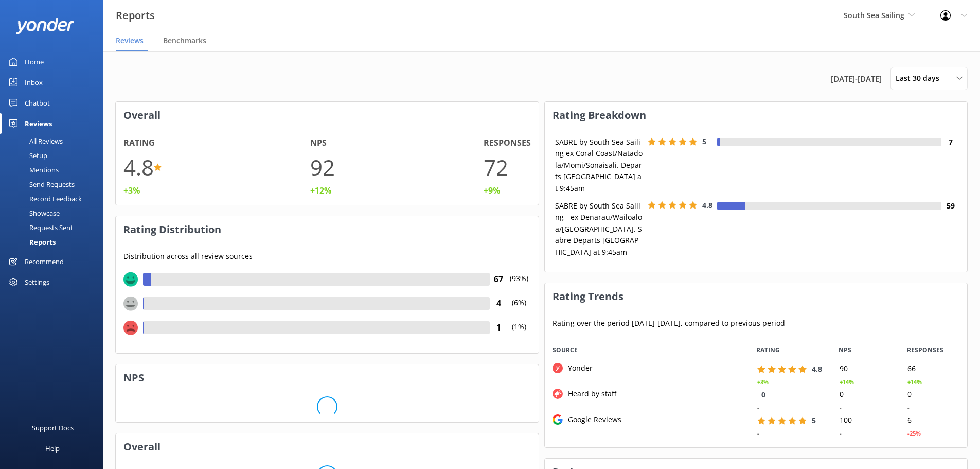
scroll to position [103, 415]
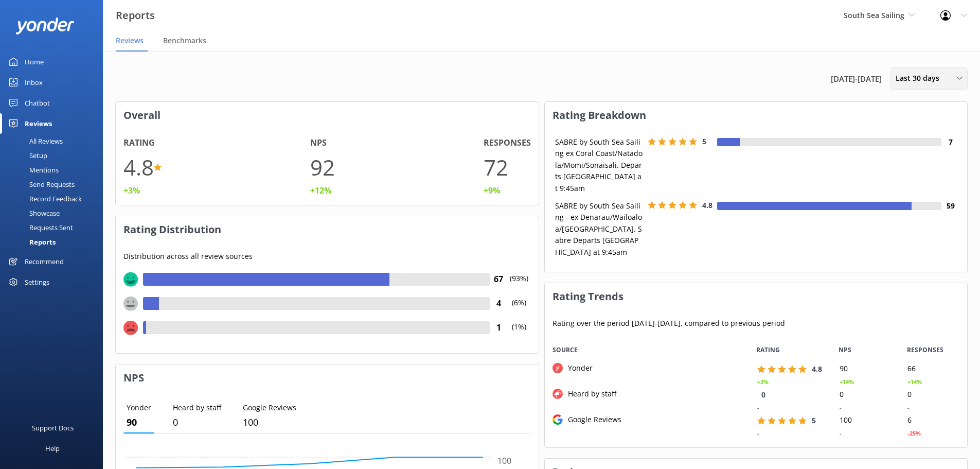
click at [931, 79] on span "Last 30 days" at bounding box center [921, 78] width 50 height 11
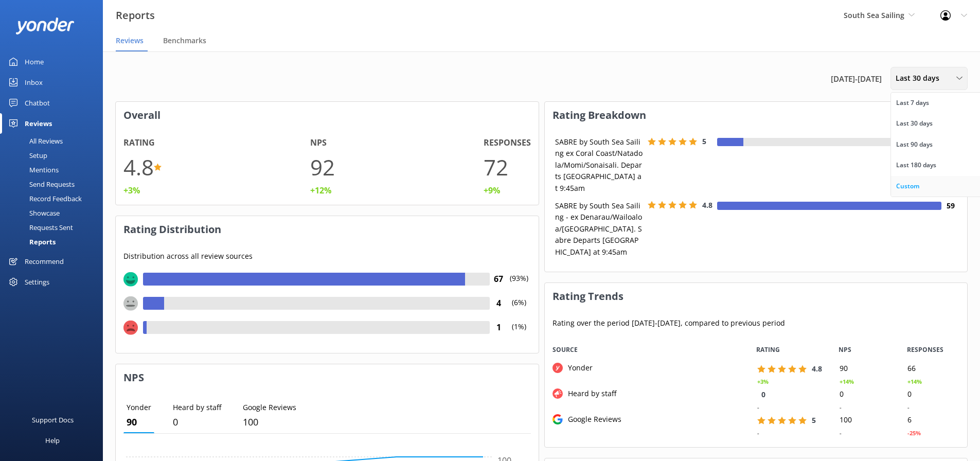
click at [906, 185] on div "Custom" at bounding box center [908, 186] width 23 height 10
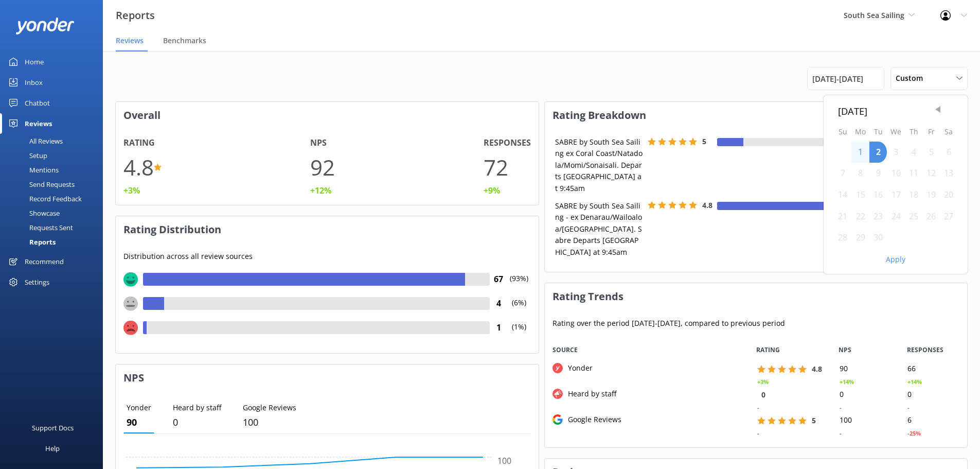
click at [938, 110] on span "Previous Month" at bounding box center [938, 109] width 10 height 10
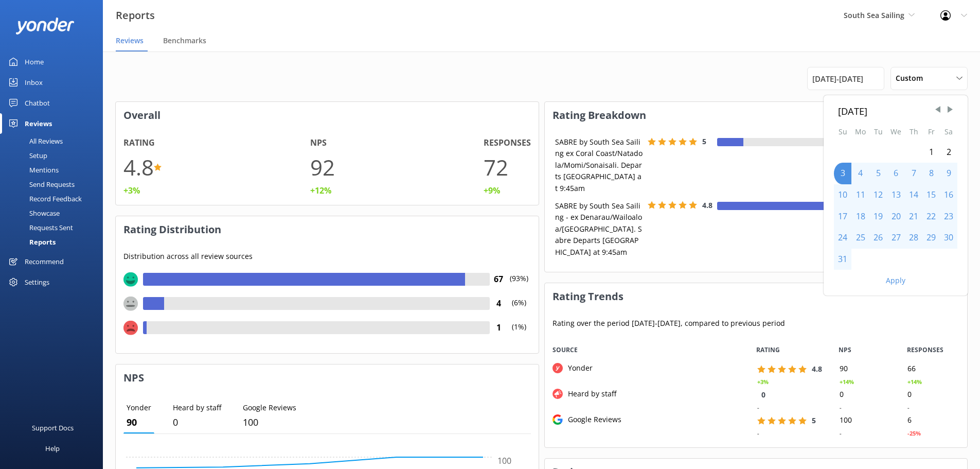
click at [933, 151] on div "1" at bounding box center [931, 153] width 17 height 22
click at [849, 258] on div "31" at bounding box center [842, 260] width 17 height 22
click at [892, 278] on button "Apply" at bounding box center [896, 280] width 20 height 7
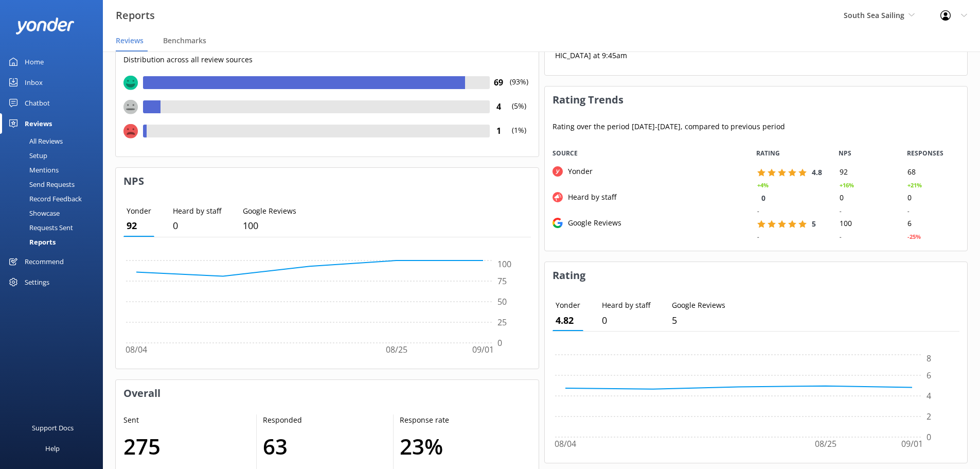
scroll to position [0, 0]
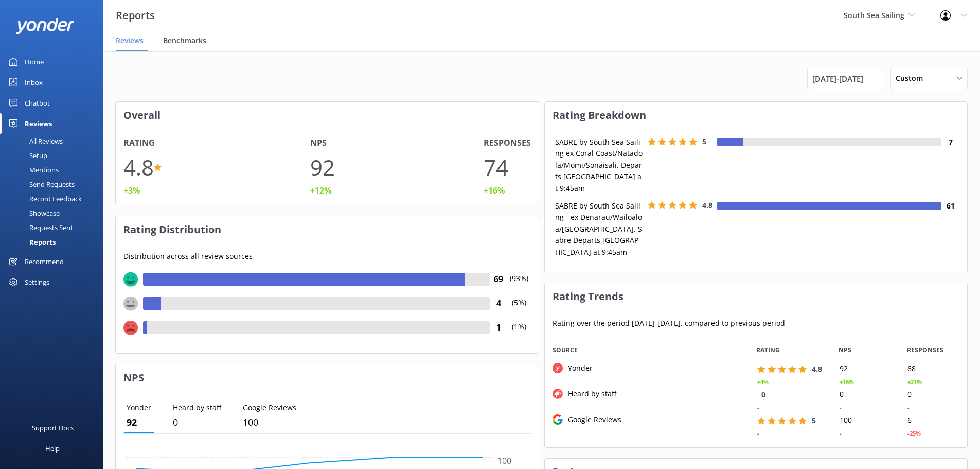
click at [159, 30] on div "Reports" at bounding box center [84, 15] width 168 height 31
click at [184, 44] on span "Benchmarks" at bounding box center [184, 41] width 43 height 10
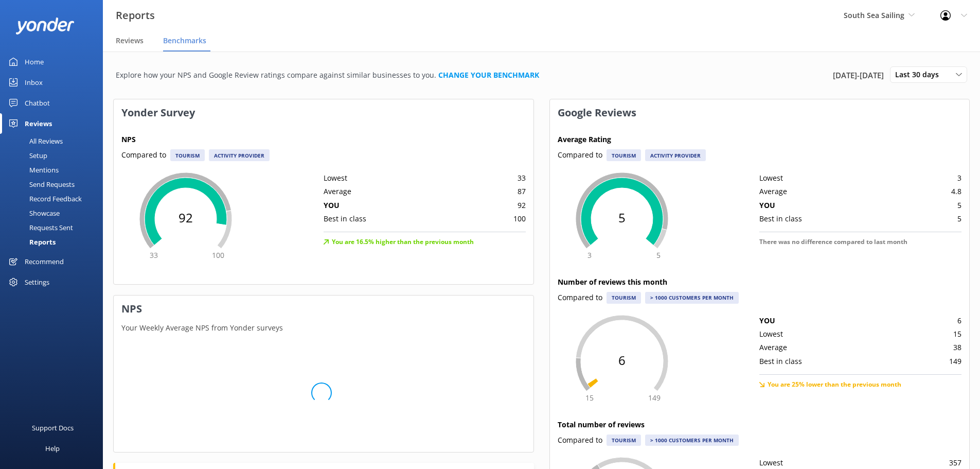
click at [51, 145] on div "All Reviews" at bounding box center [34, 141] width 57 height 14
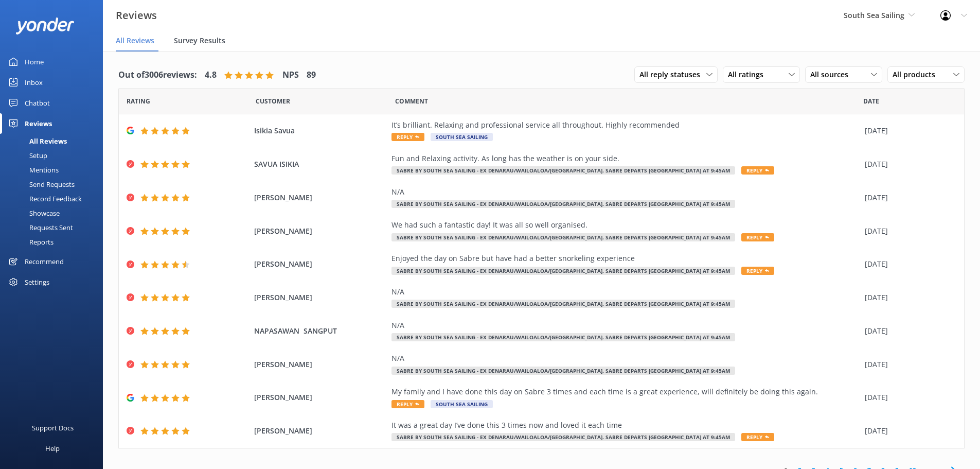
click at [184, 40] on span "Survey Results" at bounding box center [199, 41] width 51 height 10
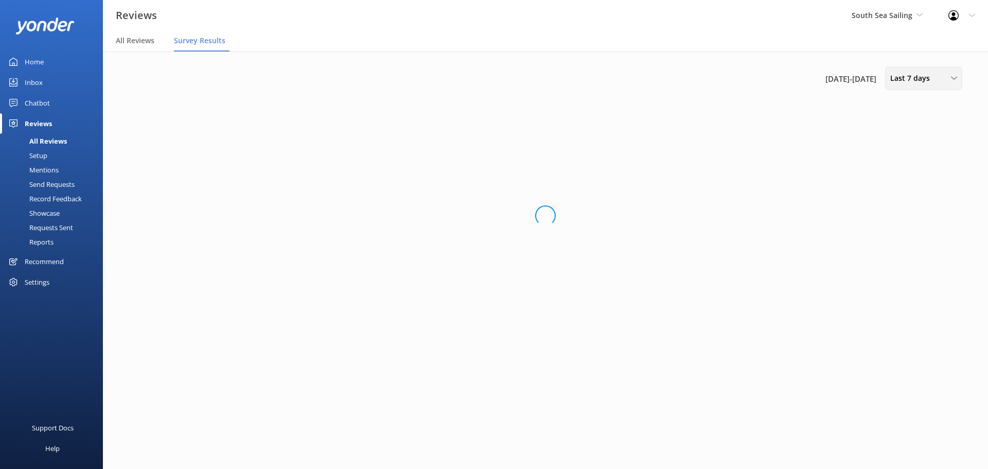
click at [910, 76] on span "Last 7 days" at bounding box center [913, 78] width 46 height 11
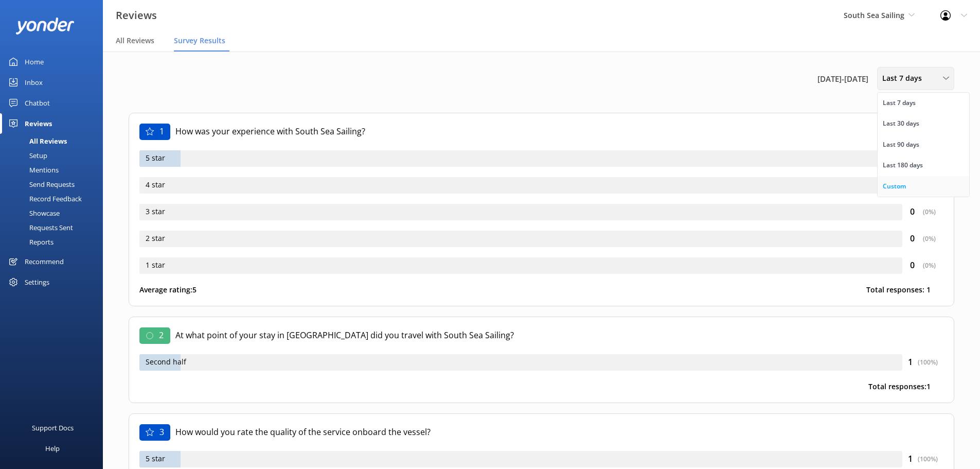
click at [904, 179] on link "Custom" at bounding box center [924, 186] width 92 height 21
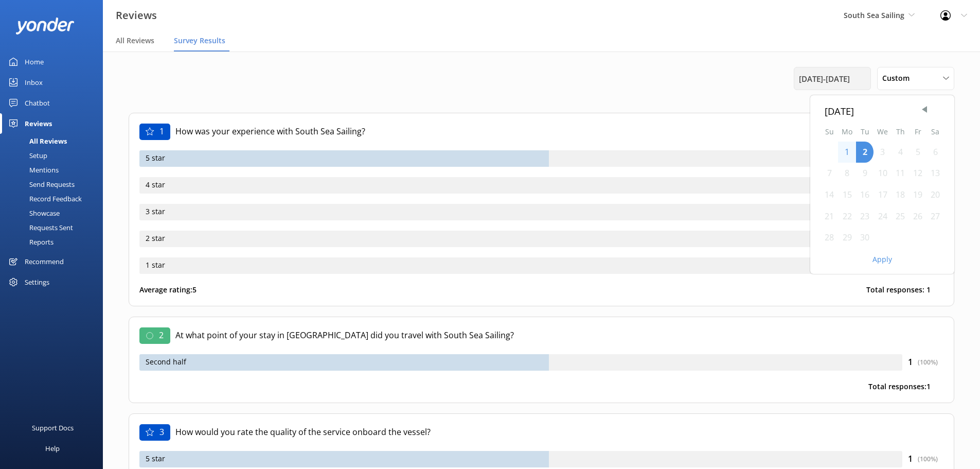
click at [844, 81] on span "26th Aug 25 - 2nd Sep 25" at bounding box center [824, 79] width 51 height 12
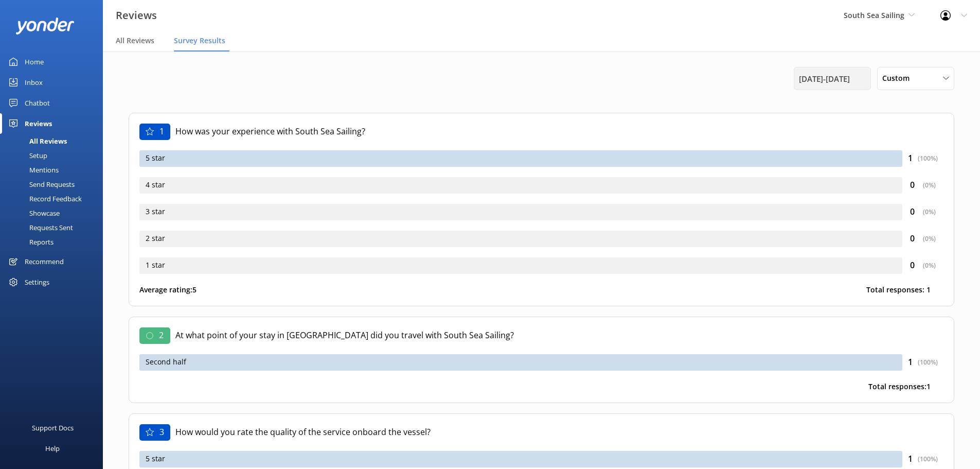
click at [840, 81] on span "26th Aug 25 - 2nd Sep 25" at bounding box center [824, 79] width 51 height 12
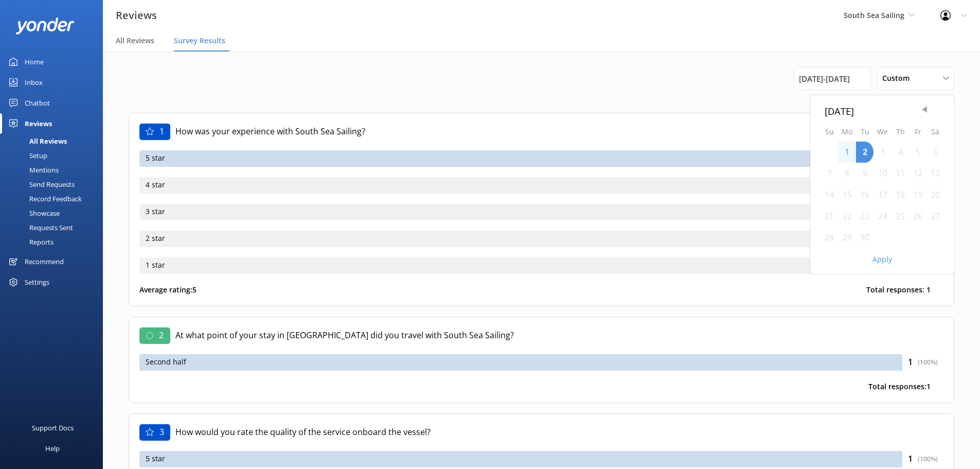
click at [925, 110] on span "Previous Month" at bounding box center [925, 109] width 10 height 10
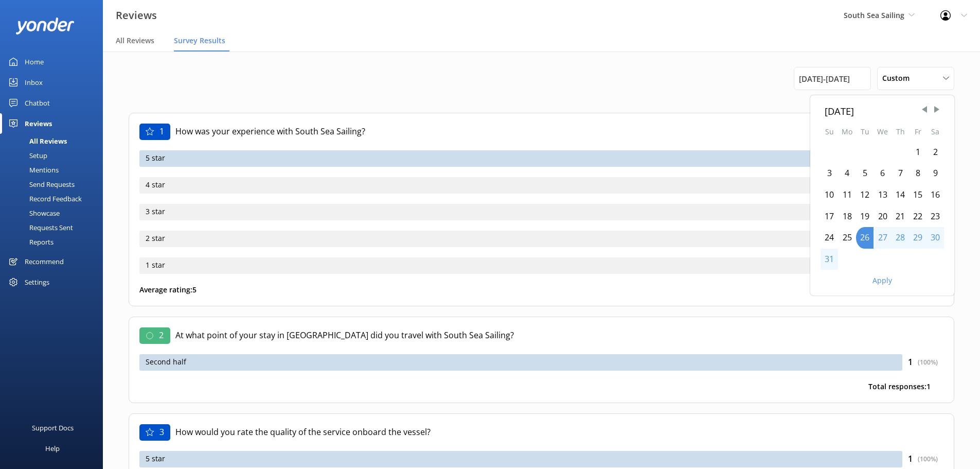
click at [919, 151] on div "1" at bounding box center [917, 153] width 17 height 22
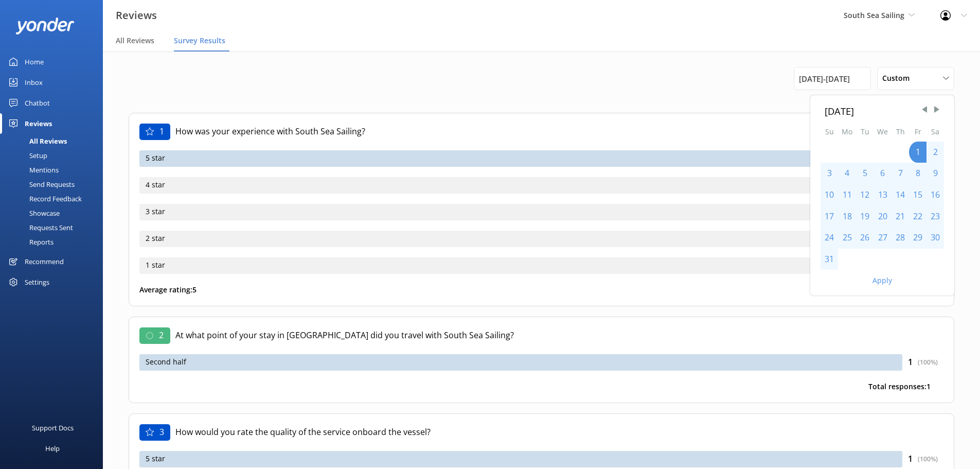
click at [826, 259] on div "31" at bounding box center [829, 260] width 17 height 22
click at [878, 277] on button "Apply" at bounding box center [883, 280] width 20 height 7
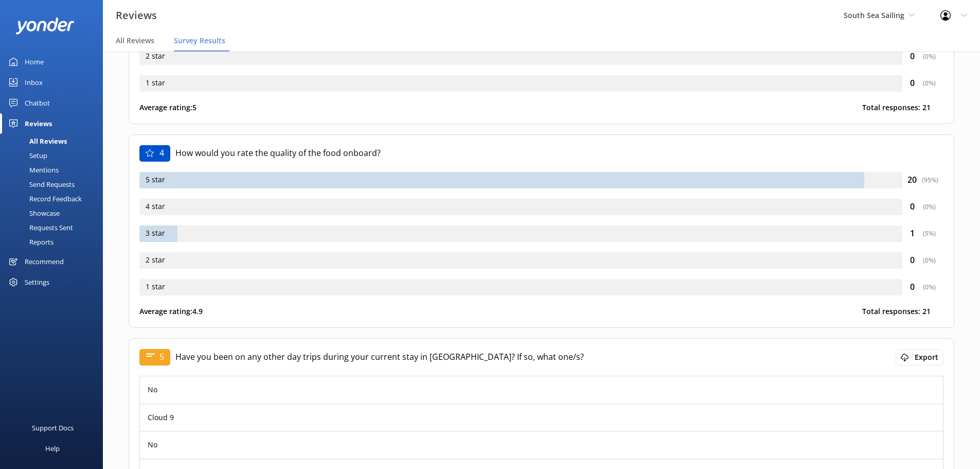
scroll to position [566, 0]
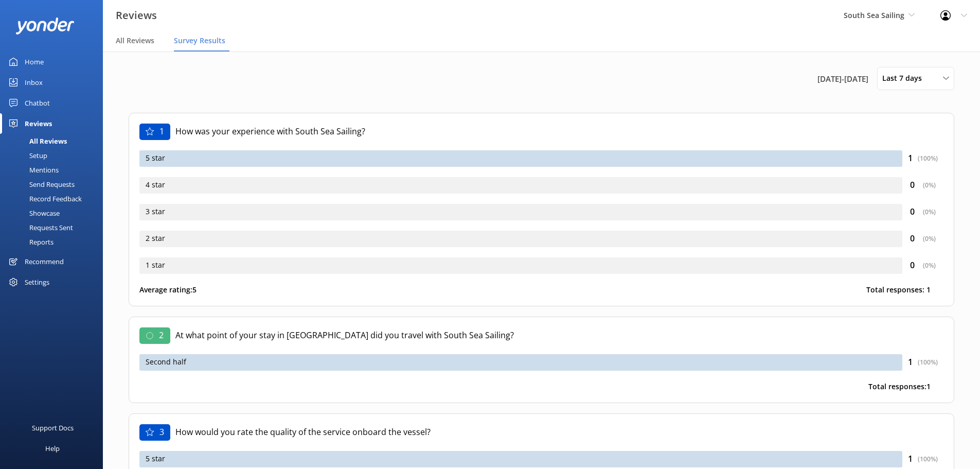
scroll to position [63, 0]
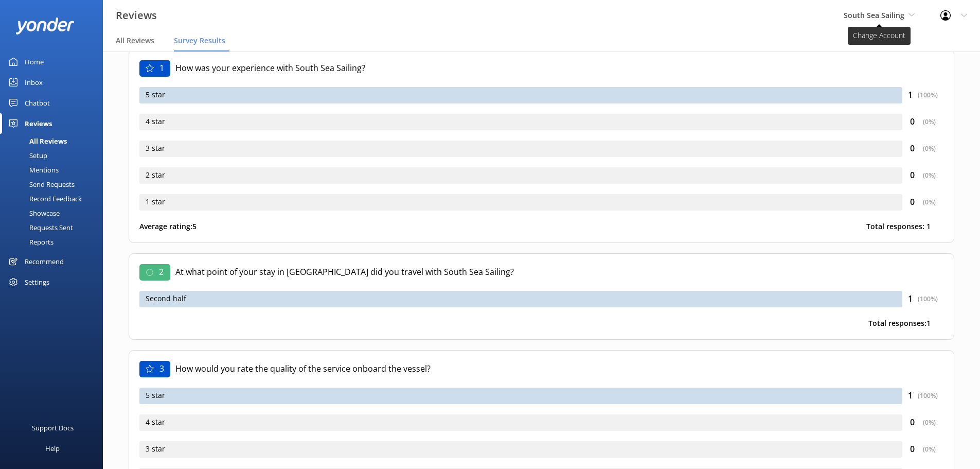
click at [872, 16] on span "South Sea Sailing" at bounding box center [874, 15] width 61 height 10
click at [791, 42] on nav "All Reviews Survey Results" at bounding box center [542, 41] width 878 height 21
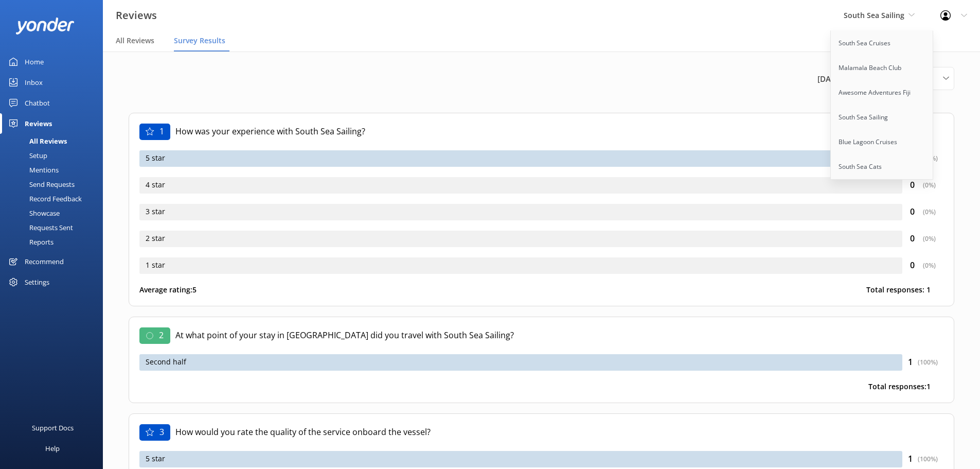
click at [766, 84] on div "26th Aug 25 - 2nd Sep 25 Last 7 days Last 7 days Last 30 days Last 90 days Last…" at bounding box center [542, 78] width 826 height 23
click at [739, 97] on div "26th Aug 25 - 2nd Sep 25 Last 7 days Last 7 days Last 30 days Last 90 days Last…" at bounding box center [542, 84] width 826 height 34
click at [771, 76] on div "26th Aug 25 - 2nd Sep 25 Last 7 days Last 7 days Last 30 days Last 90 days Last…" at bounding box center [542, 78] width 826 height 23
click at [949, 67] on div "Last 7 days Last 7 days Last 30 days Last 90 days Last 180 days Custom" at bounding box center [916, 78] width 77 height 23
click at [894, 183] on div "Custom" at bounding box center [894, 186] width 23 height 10
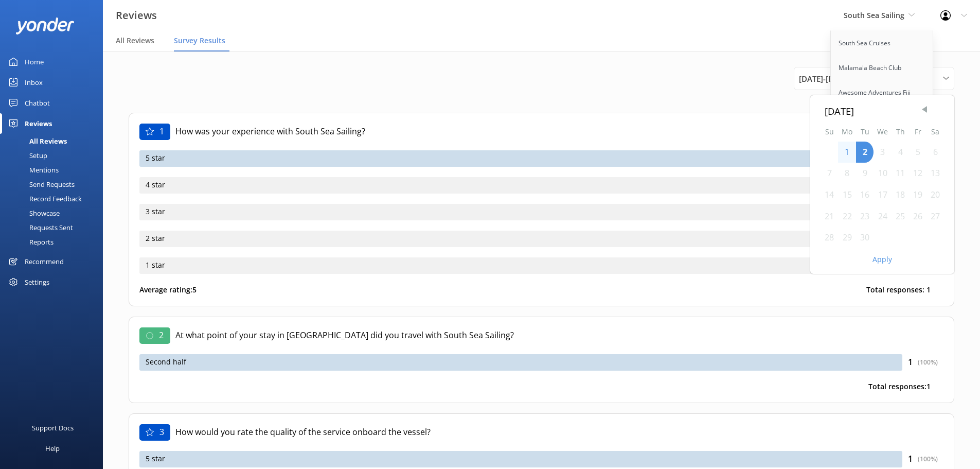
click at [929, 108] on span "Previous Month" at bounding box center [925, 109] width 10 height 10
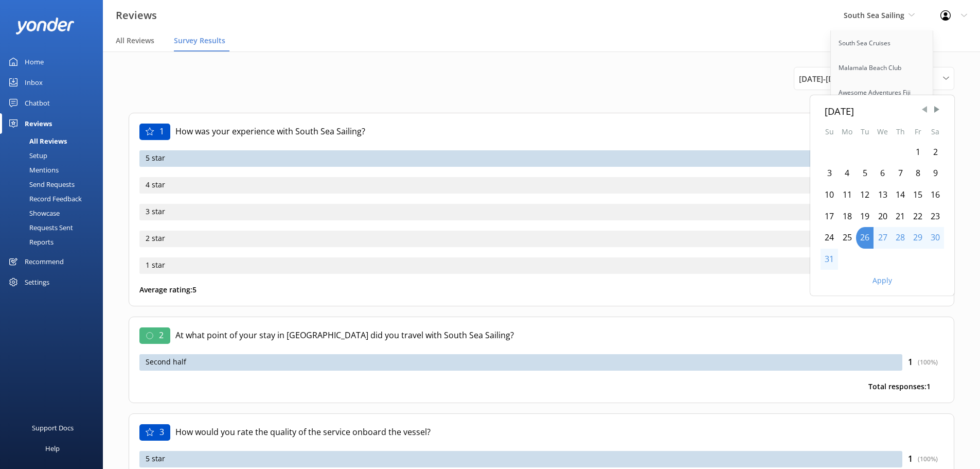
click at [929, 108] on span "Previous Month" at bounding box center [925, 109] width 10 height 10
click at [867, 153] on div "1" at bounding box center [864, 153] width 17 height 22
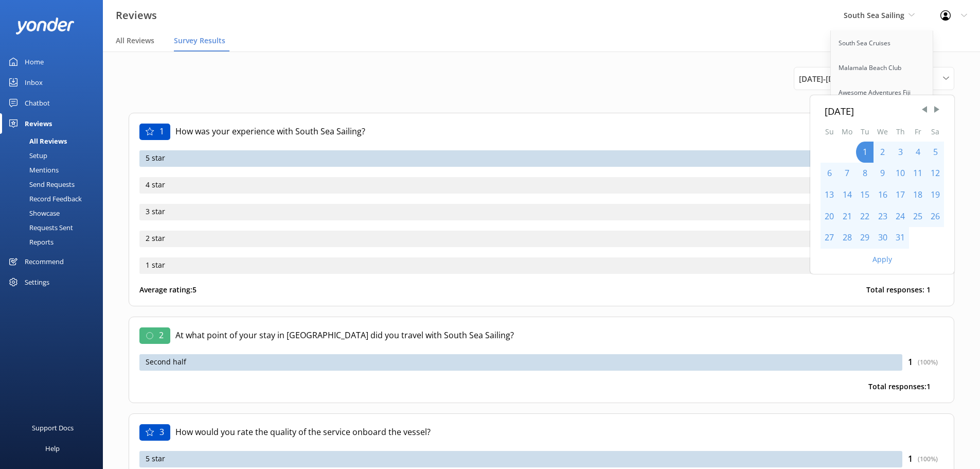
click at [899, 242] on div "31" at bounding box center [900, 238] width 17 height 22
click at [888, 257] on button "Apply" at bounding box center [883, 259] width 20 height 7
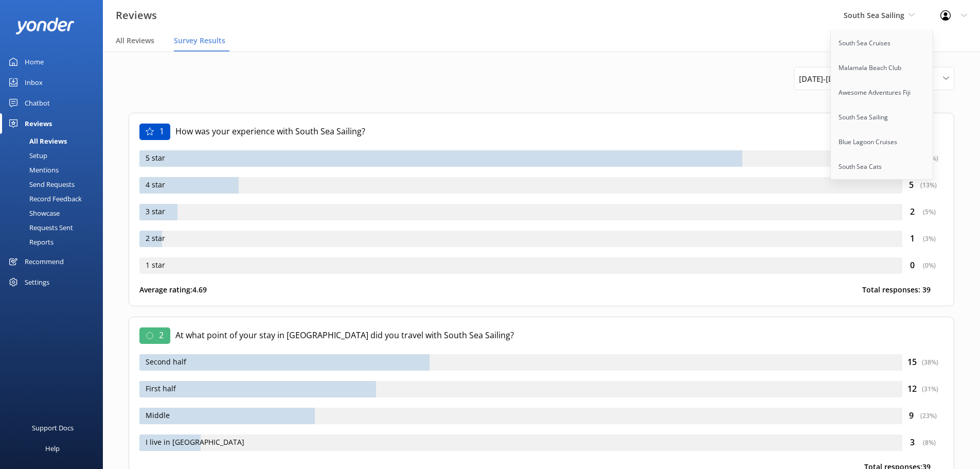
scroll to position [56, 0]
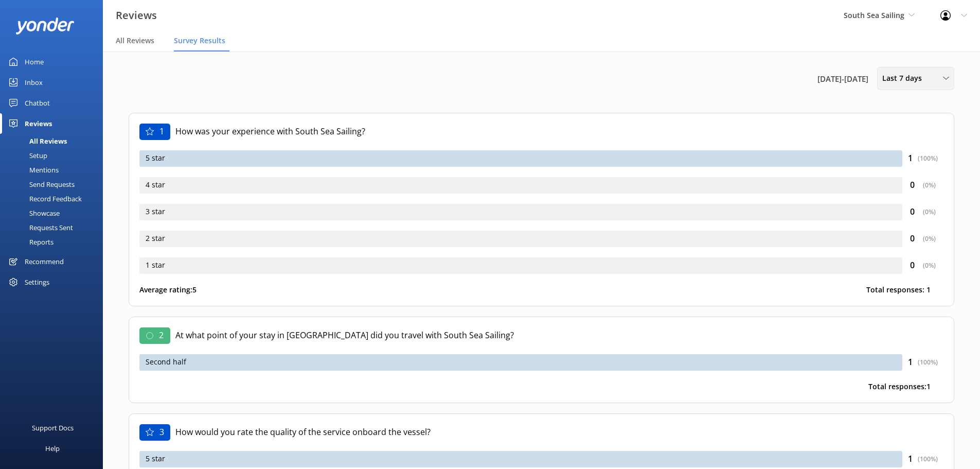
click at [888, 85] on div "Last 7 days Last 7 days Last 30 days Last 90 days Last 180 days Custom" at bounding box center [916, 78] width 77 height 23
click at [898, 183] on div "Custom" at bounding box center [894, 186] width 23 height 10
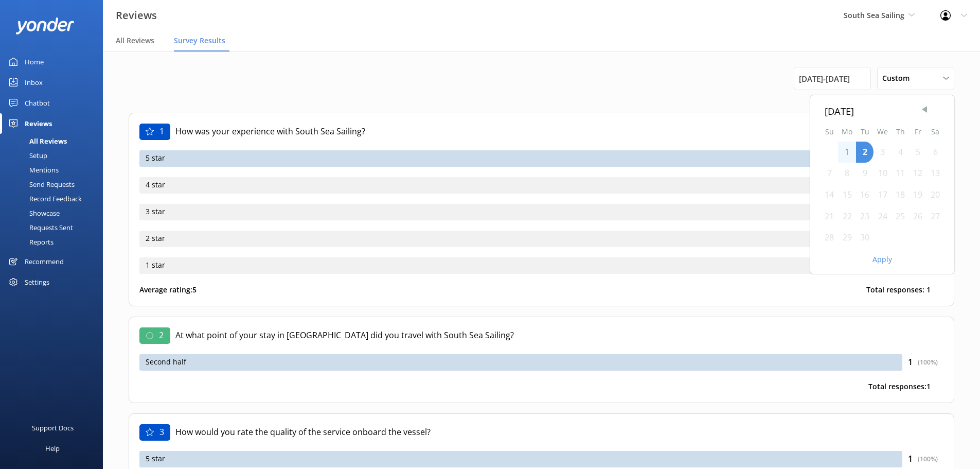
click at [922, 112] on span "Previous Month" at bounding box center [925, 109] width 10 height 10
click at [866, 148] on div "1" at bounding box center [864, 153] width 17 height 22
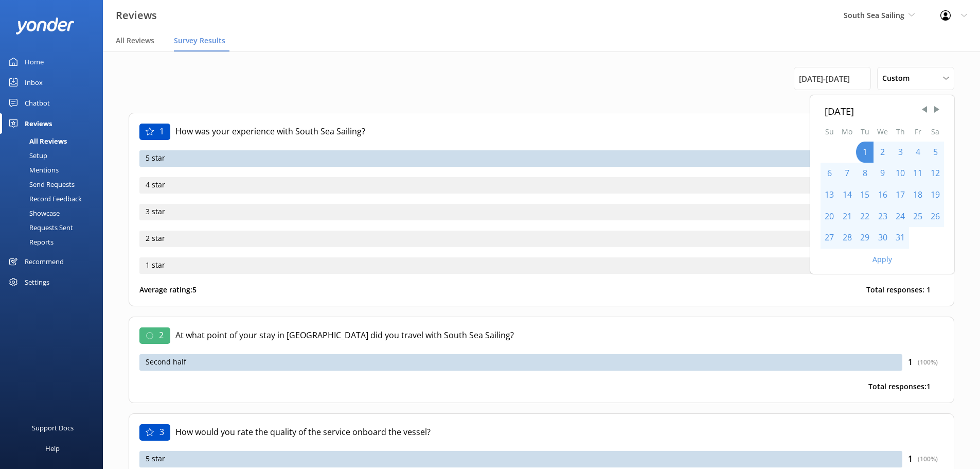
click at [896, 237] on div "31" at bounding box center [900, 238] width 17 height 22
click at [880, 262] on button "Apply" at bounding box center [883, 259] width 20 height 7
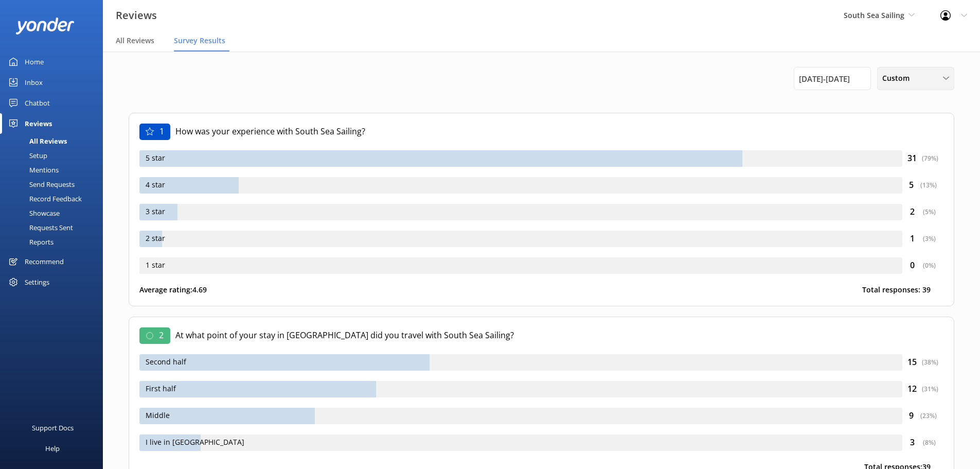
click at [908, 81] on span "Custom" at bounding box center [899, 78] width 33 height 11
click at [838, 84] on span "[DATE] - [DATE]" at bounding box center [824, 79] width 51 height 12
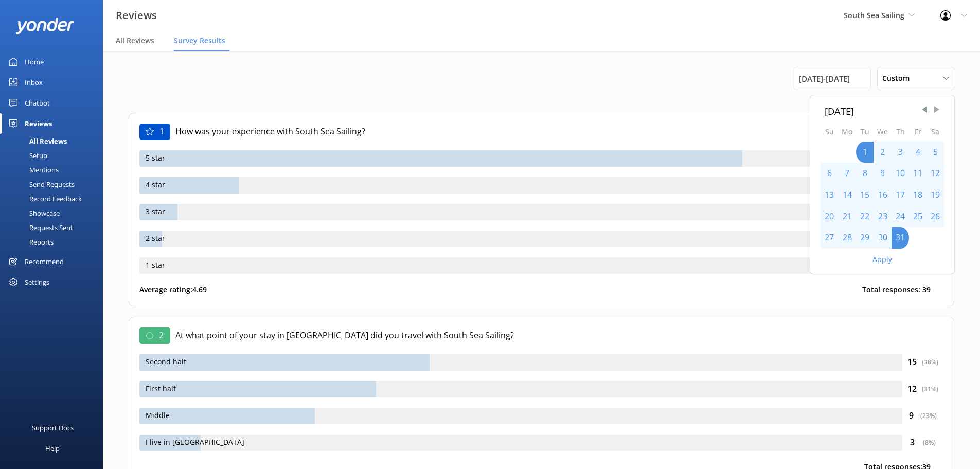
click at [936, 107] on span "Next Month" at bounding box center [937, 109] width 10 height 10
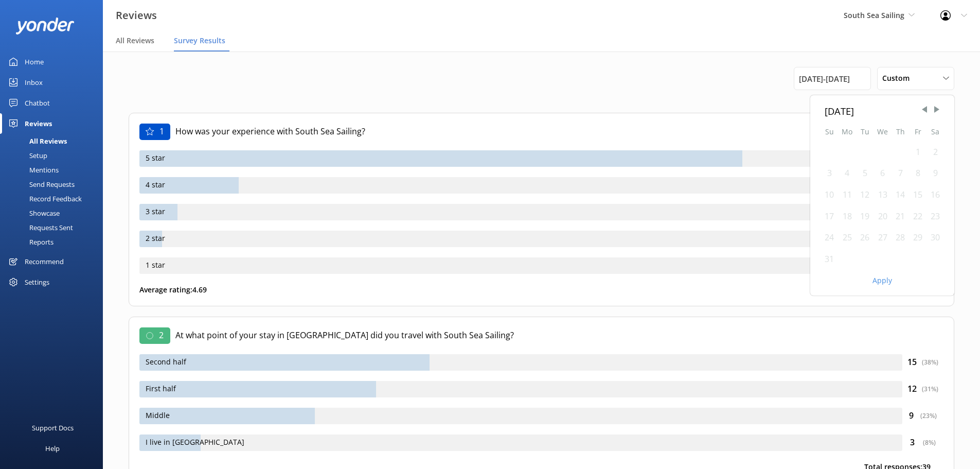
click at [912, 148] on div "1" at bounding box center [917, 153] width 17 height 22
click at [825, 263] on div "31" at bounding box center [829, 260] width 17 height 22
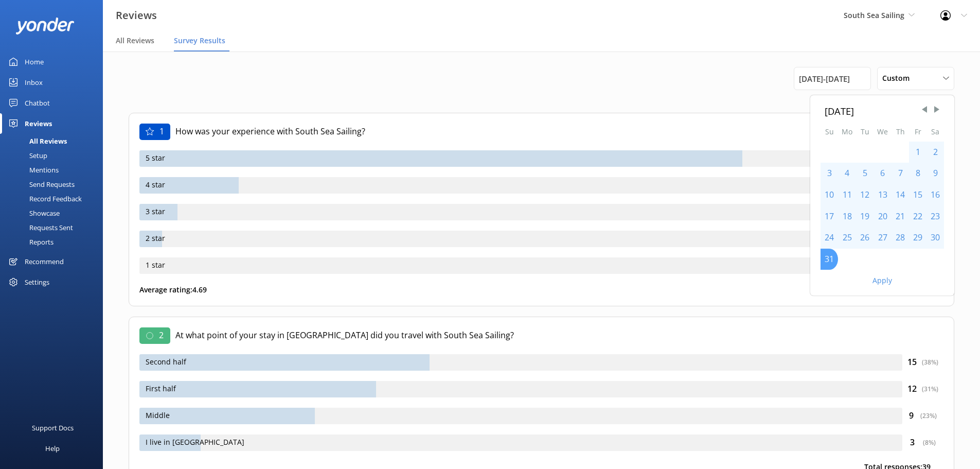
click at [825, 263] on div "31" at bounding box center [829, 260] width 17 height 22
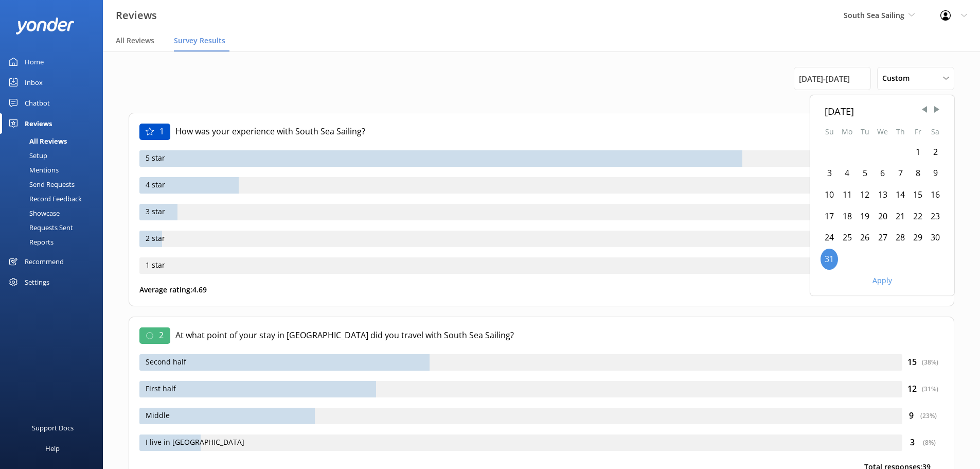
click at [917, 151] on div "1" at bounding box center [917, 153] width 17 height 22
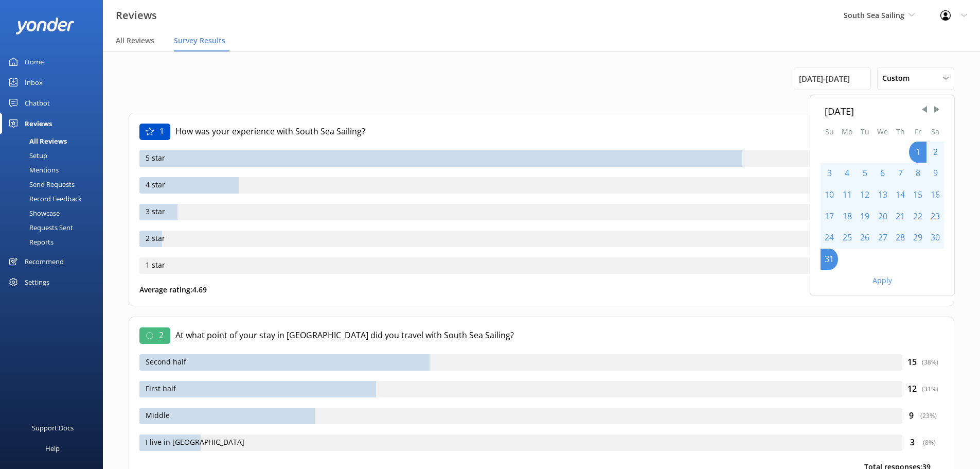
click at [888, 280] on button "Apply" at bounding box center [883, 280] width 20 height 7
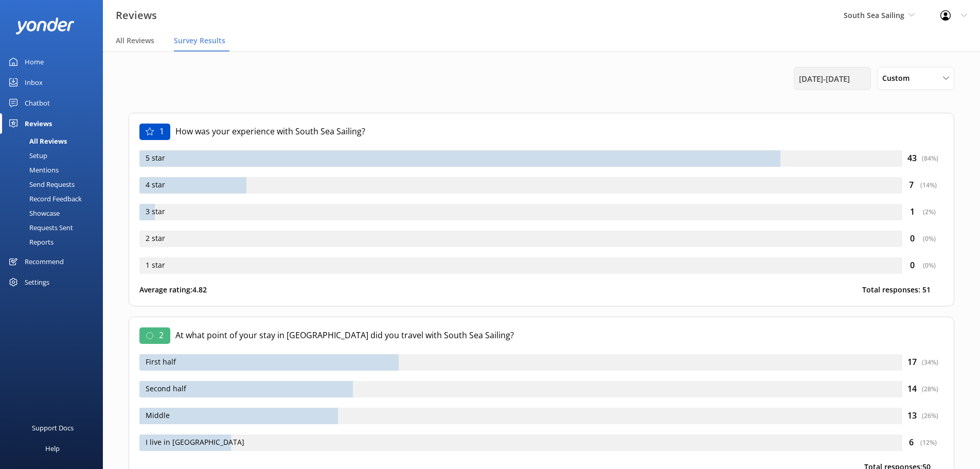
drag, startPoint x: 813, startPoint y: 80, endPoint x: 814, endPoint y: 87, distance: 7.2
click at [813, 80] on span "1st Aug 25 - 31st Aug 25" at bounding box center [824, 79] width 51 height 12
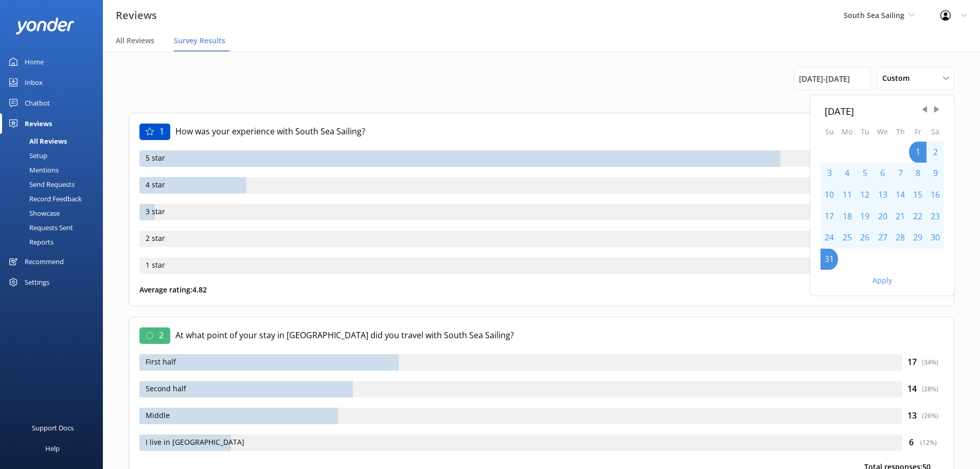
drag, startPoint x: 923, startPoint y: 109, endPoint x: 919, endPoint y: 116, distance: 8.3
click at [924, 109] on span "Previous Month" at bounding box center [925, 109] width 10 height 10
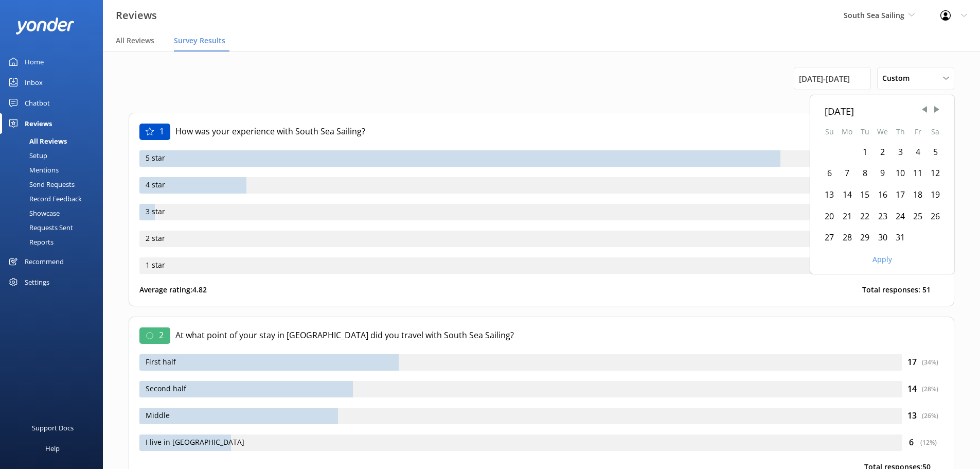
click at [862, 153] on div "1" at bounding box center [864, 153] width 17 height 22
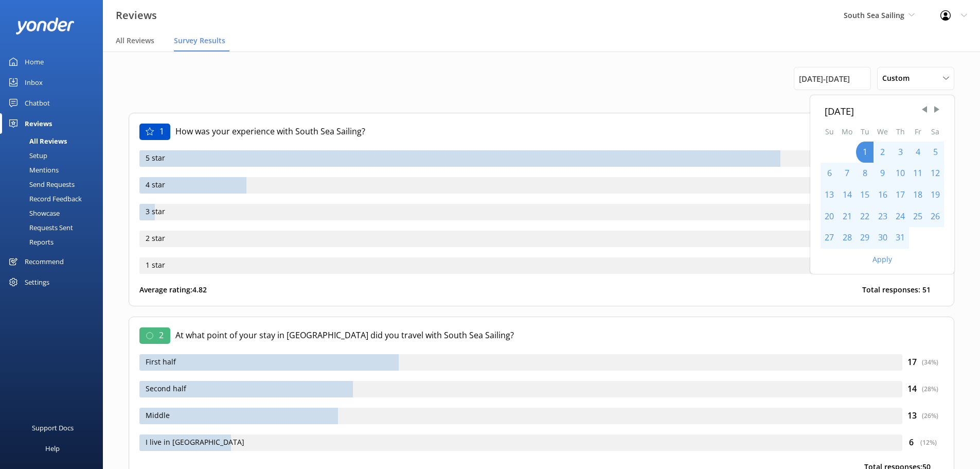
click at [902, 236] on div "31" at bounding box center [900, 238] width 17 height 22
click at [884, 260] on button "Apply" at bounding box center [883, 259] width 20 height 7
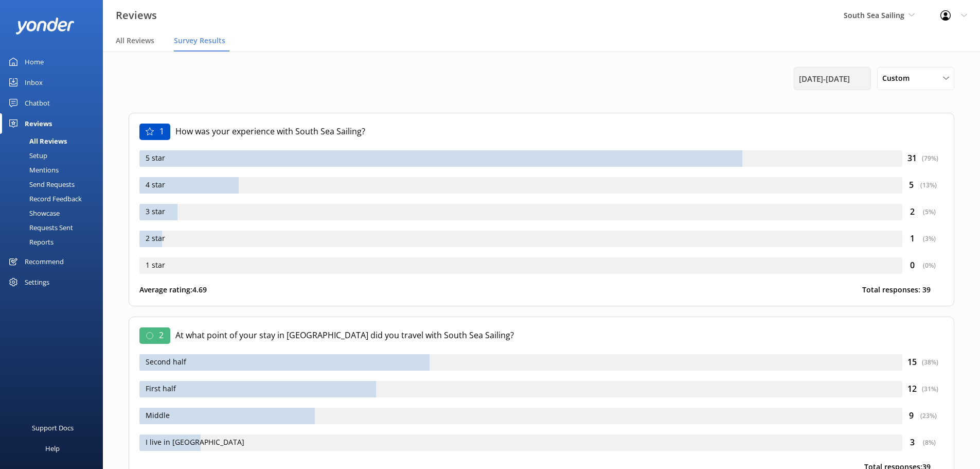
click at [808, 76] on span "1st Jul 25 - 31st Jul 25" at bounding box center [824, 79] width 51 height 12
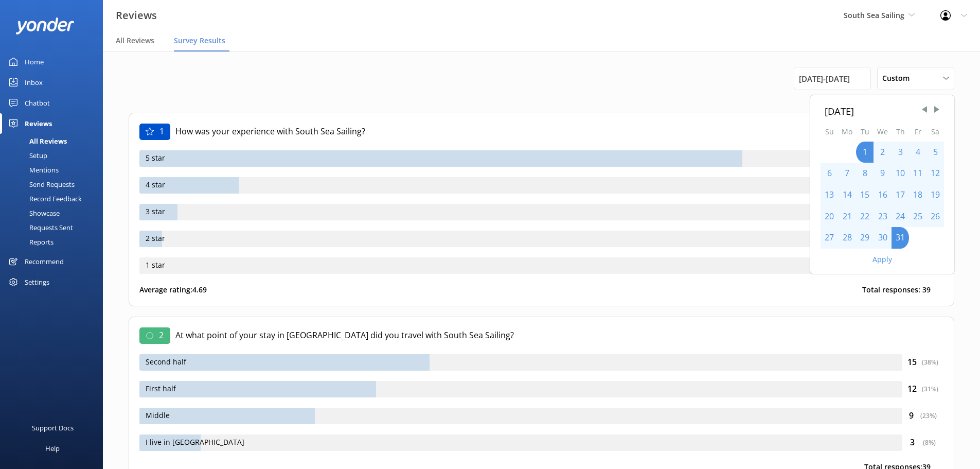
drag, startPoint x: 927, startPoint y: 113, endPoint x: 899, endPoint y: 135, distance: 36.7
click at [927, 113] on span "Previous Month" at bounding box center [925, 109] width 10 height 10
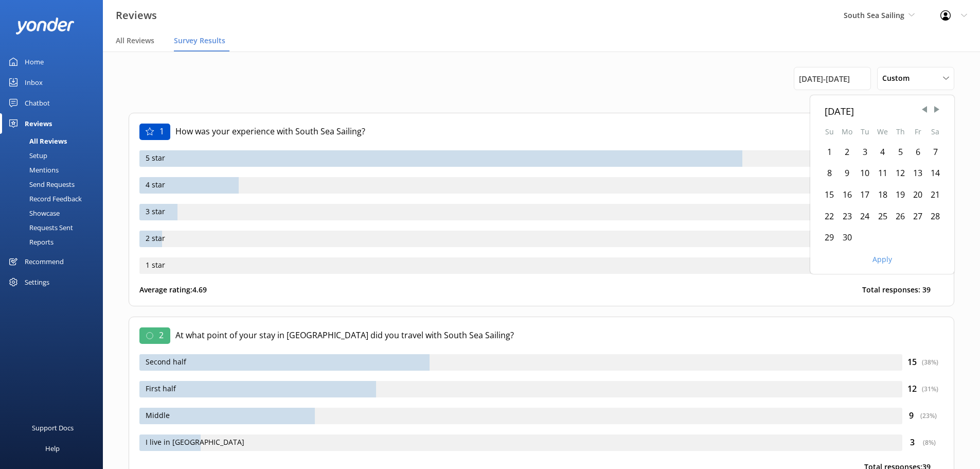
click at [835, 152] on div "1" at bounding box center [829, 153] width 17 height 22
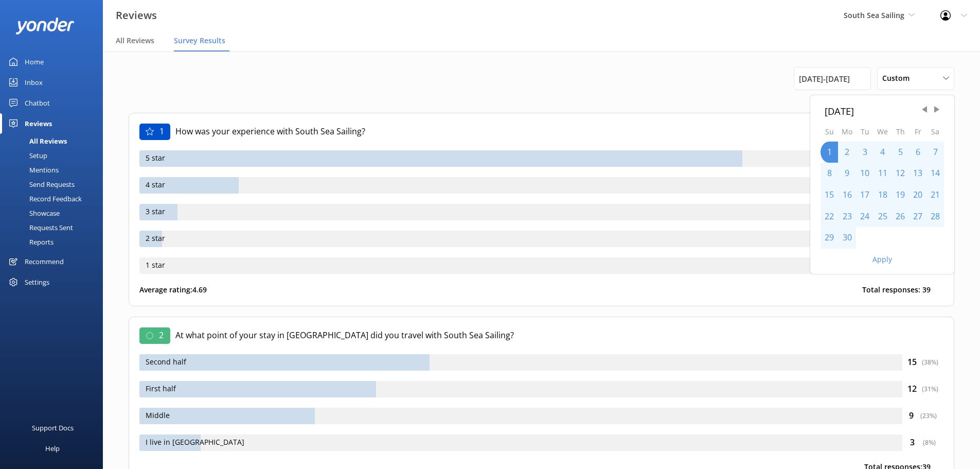
click at [847, 237] on div "30" at bounding box center [847, 238] width 18 height 22
click at [875, 260] on button "Apply" at bounding box center [883, 259] width 20 height 7
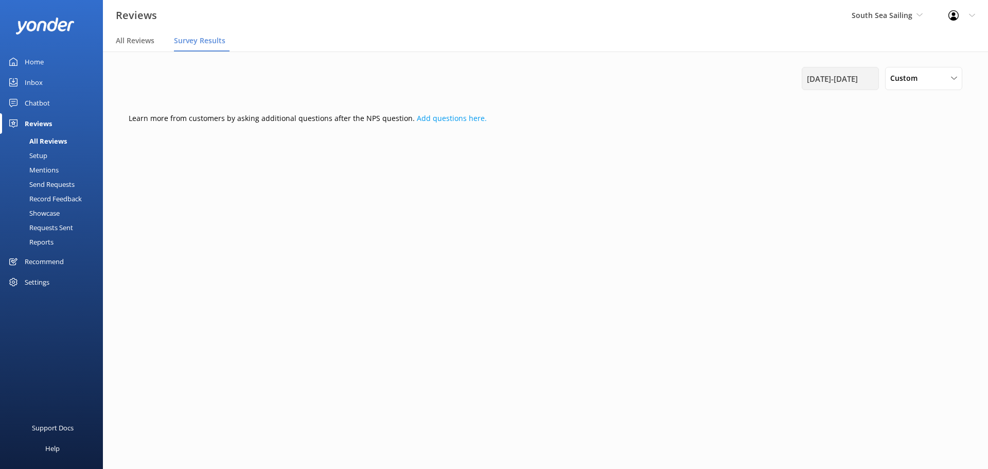
click at [807, 80] on span "1st Jun 25 - 30th Jun 25" at bounding box center [832, 79] width 51 height 12
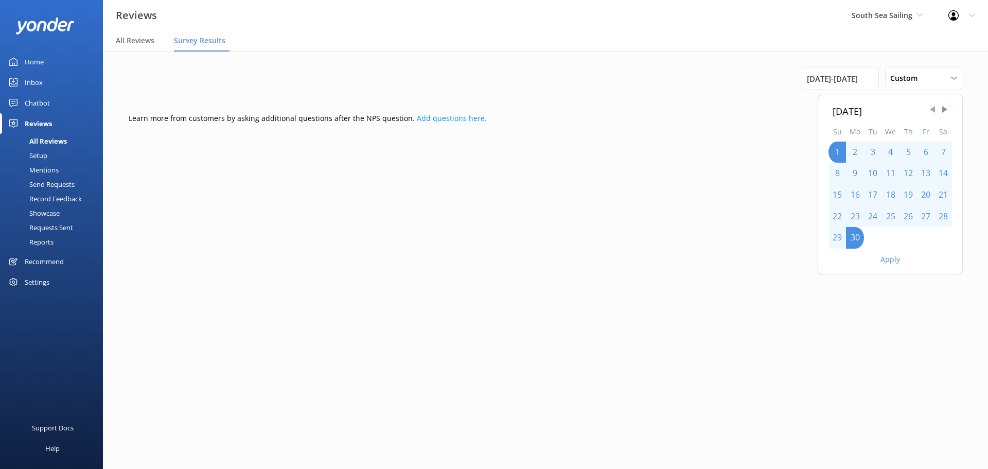
click at [928, 114] on span "Previous Month" at bounding box center [932, 109] width 10 height 10
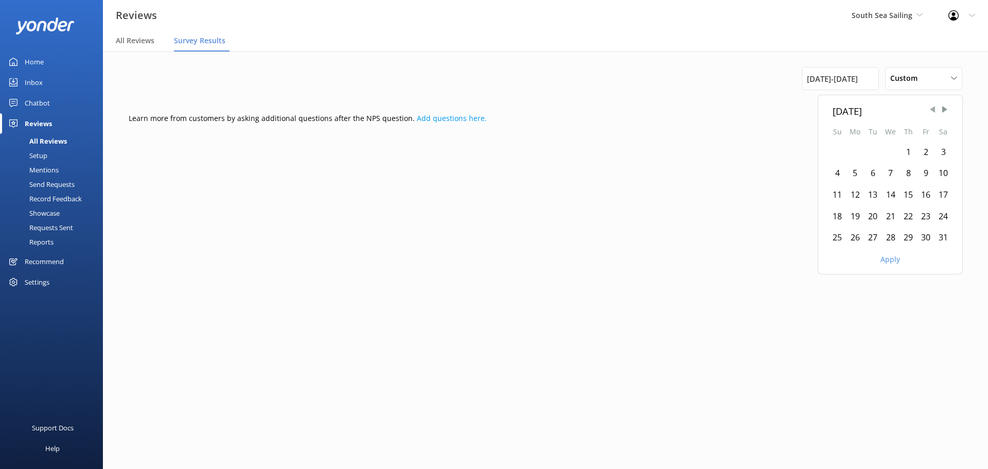
click at [928, 114] on span "Previous Month" at bounding box center [932, 109] width 10 height 10
click at [940, 147] on div "1" at bounding box center [943, 153] width 17 height 22
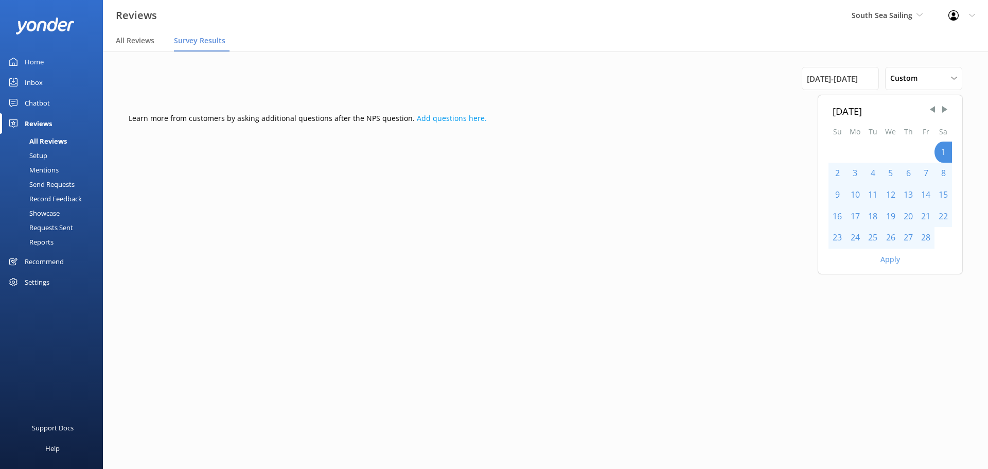
click at [925, 238] on div "28" at bounding box center [925, 238] width 17 height 22
click at [888, 260] on button "Apply" at bounding box center [891, 259] width 20 height 7
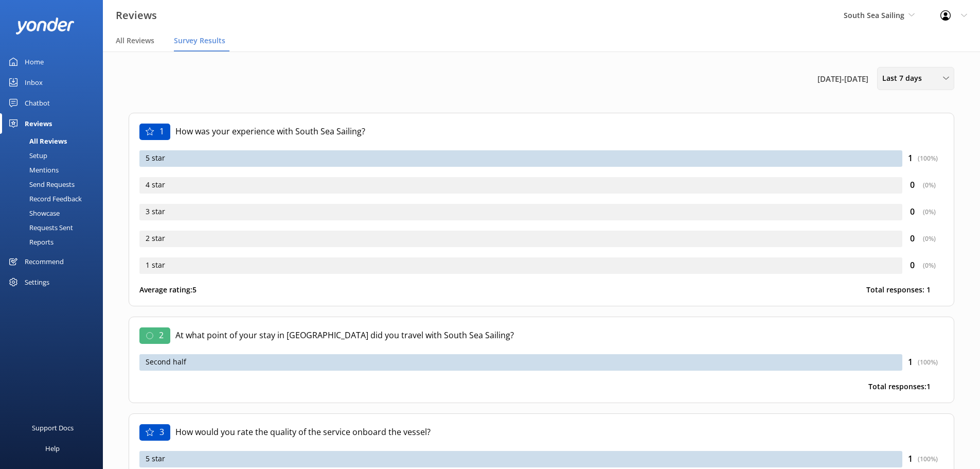
click at [924, 83] on span "Last 7 days" at bounding box center [906, 78] width 46 height 11
click at [896, 190] on div "Custom" at bounding box center [894, 186] width 23 height 10
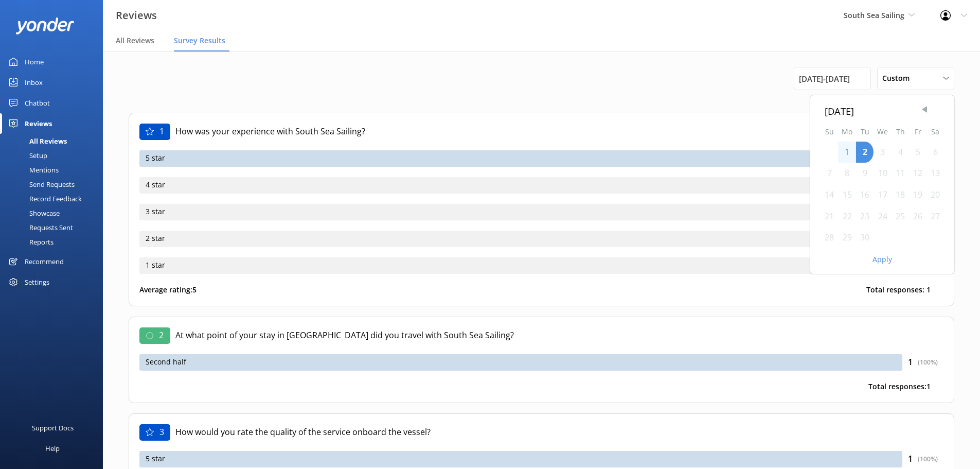
click at [926, 107] on span "Previous Month" at bounding box center [925, 109] width 10 height 10
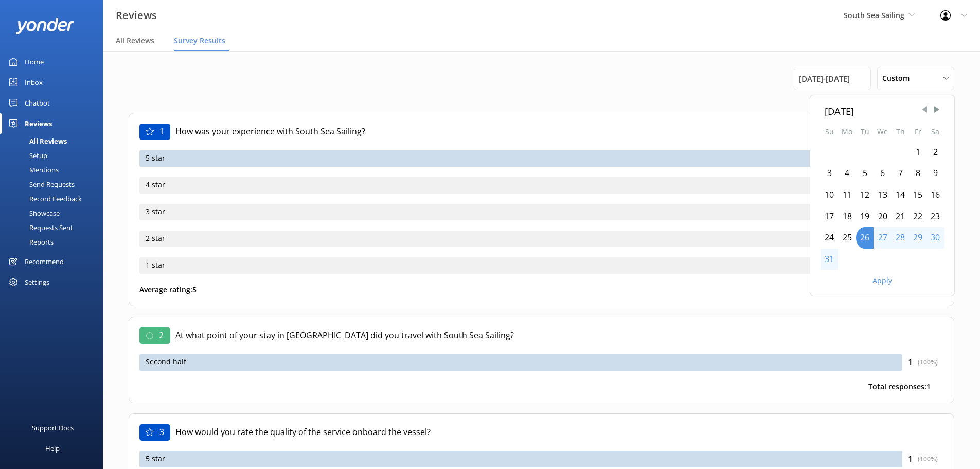
click at [926, 107] on span "Previous Month" at bounding box center [925, 109] width 10 height 10
click at [870, 149] on div "1" at bounding box center [864, 153] width 17 height 22
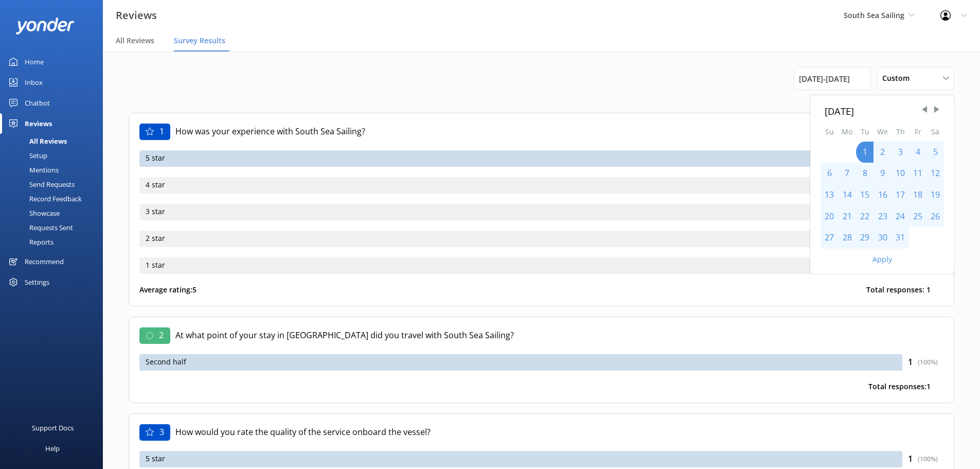
click at [898, 234] on div "31" at bounding box center [900, 238] width 17 height 22
click at [890, 256] on button "Apply" at bounding box center [883, 259] width 20 height 7
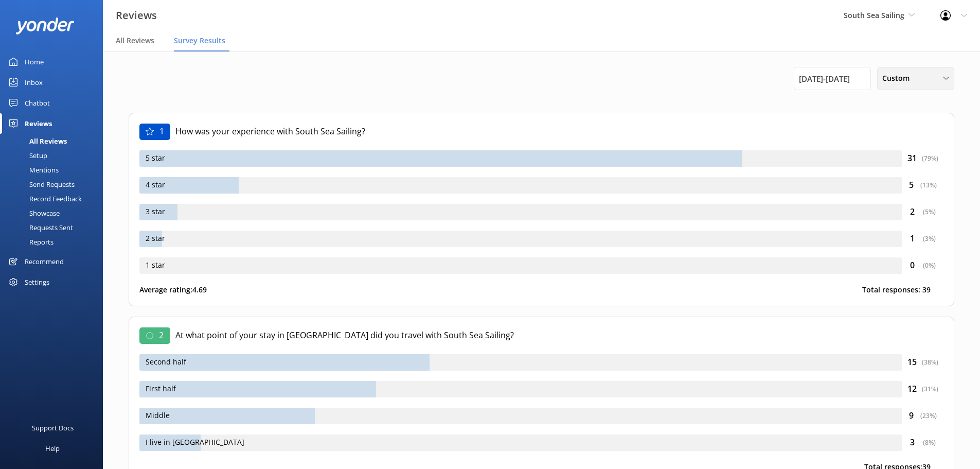
click at [885, 82] on span "Custom" at bounding box center [899, 78] width 33 height 11
click at [888, 183] on div "Custom" at bounding box center [894, 186] width 23 height 10
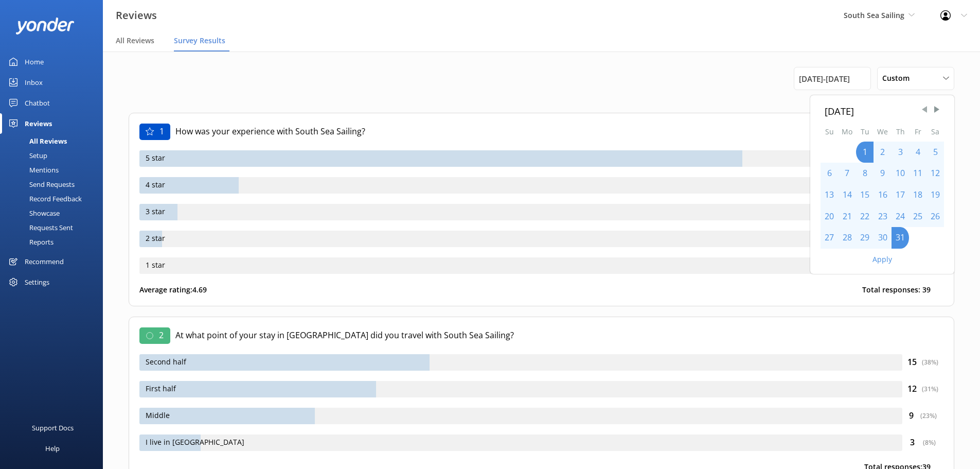
click at [924, 110] on span "Previous Month" at bounding box center [925, 109] width 10 height 10
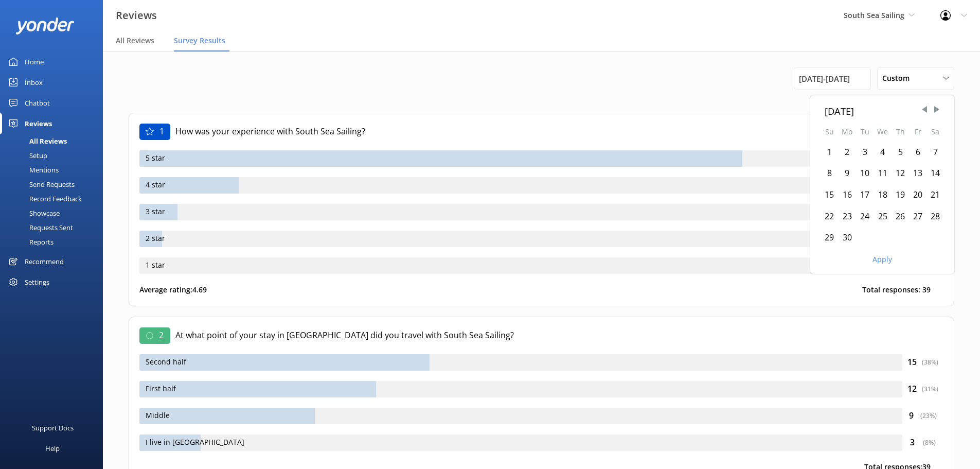
click at [829, 148] on div "1" at bounding box center [829, 153] width 17 height 22
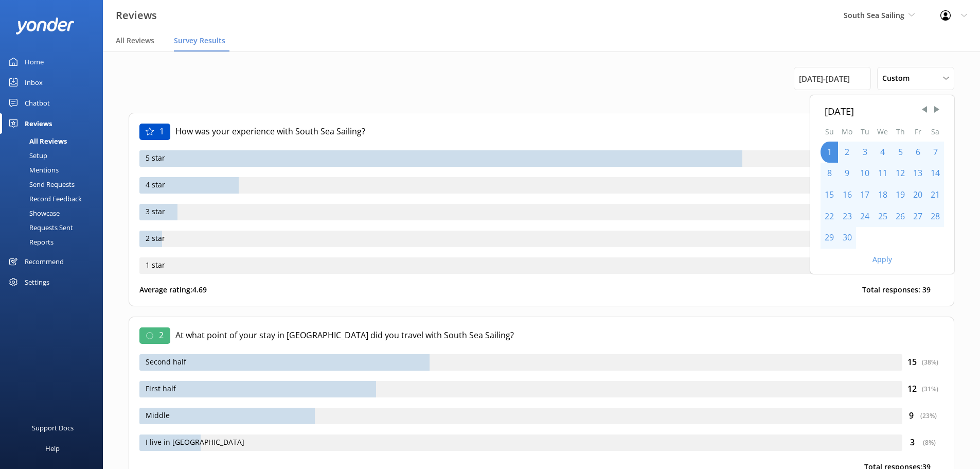
click at [852, 233] on div "30" at bounding box center [847, 238] width 18 height 22
click at [884, 260] on button "Apply" at bounding box center [883, 259] width 20 height 7
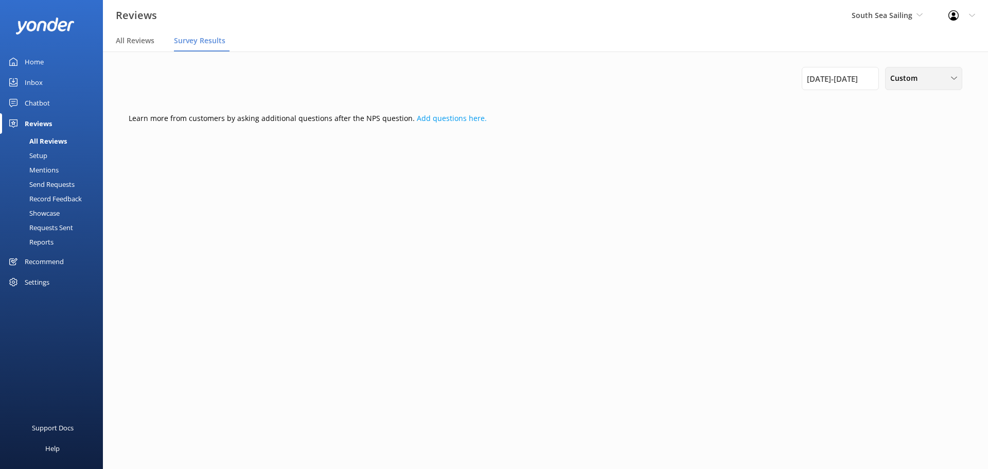
click at [905, 89] on div "Custom Last 7 days Last 30 days Last 90 days Last 180 days Custom" at bounding box center [923, 78] width 77 height 23
click at [909, 184] on div "Custom" at bounding box center [902, 186] width 23 height 10
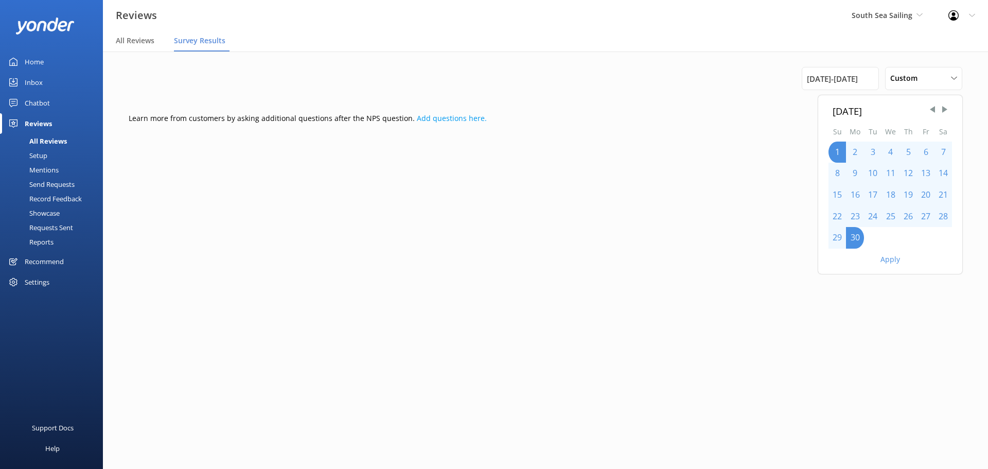
click at [926, 112] on div "[DATE]" at bounding box center [890, 110] width 115 height 15
click at [931, 110] on span "Previous Month" at bounding box center [932, 109] width 10 height 10
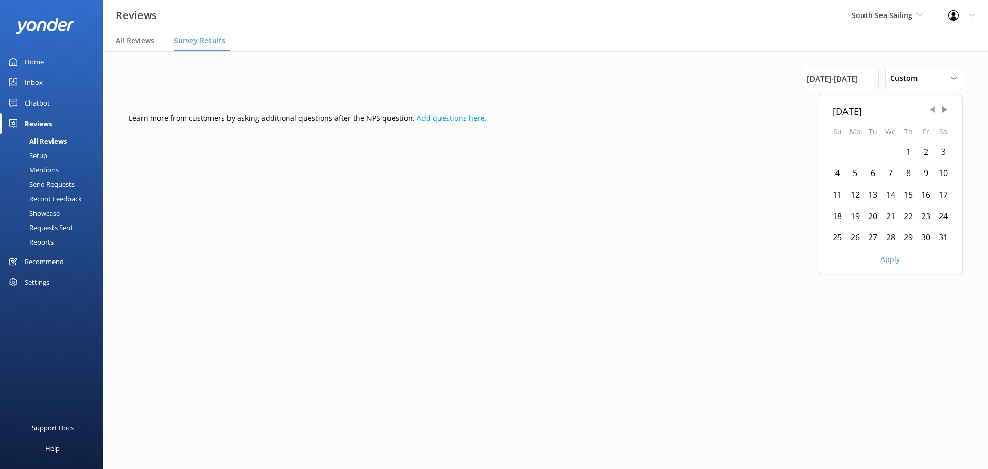
click at [931, 110] on span "Previous Month" at bounding box center [932, 109] width 10 height 10
drag, startPoint x: 944, startPoint y: 154, endPoint x: 923, endPoint y: 183, distance: 35.8
click at [944, 153] on div "1" at bounding box center [943, 153] width 17 height 22
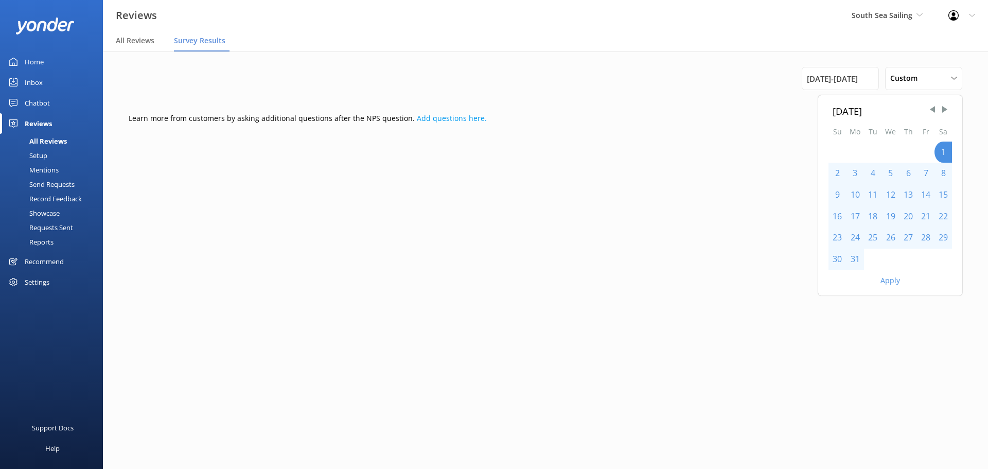
click at [854, 260] on div "31" at bounding box center [855, 260] width 18 height 22
click at [896, 277] on button "Apply" at bounding box center [891, 280] width 20 height 7
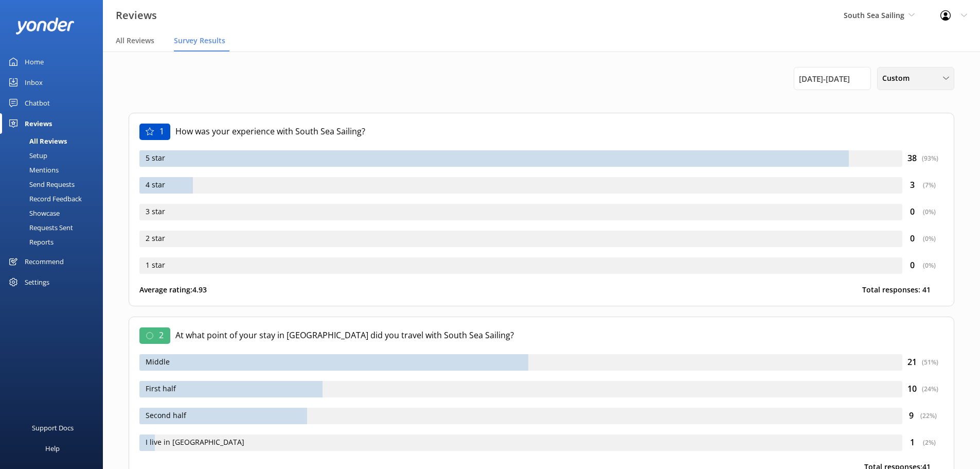
drag, startPoint x: 904, startPoint y: 83, endPoint x: 892, endPoint y: 113, distance: 32.1
click at [904, 83] on span "Custom" at bounding box center [899, 78] width 33 height 11
click at [894, 183] on div "Custom" at bounding box center [894, 186] width 23 height 10
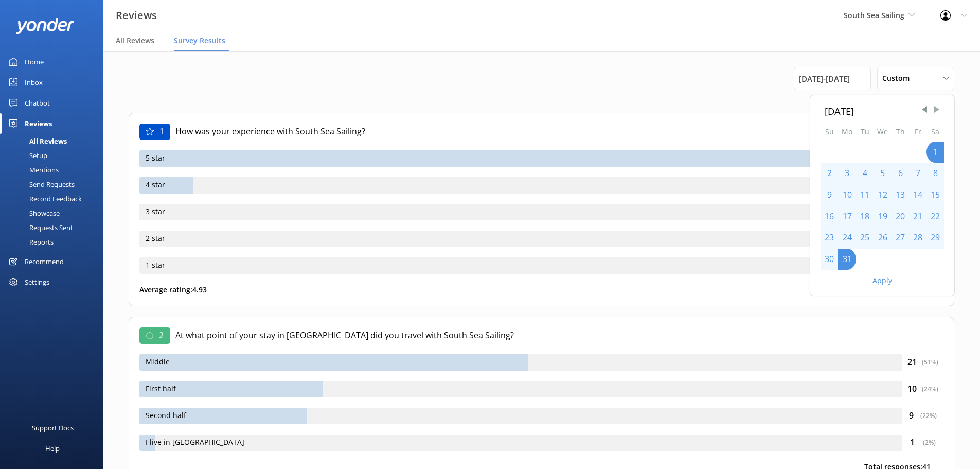
click at [941, 109] on span "Next Month" at bounding box center [937, 109] width 10 height 10
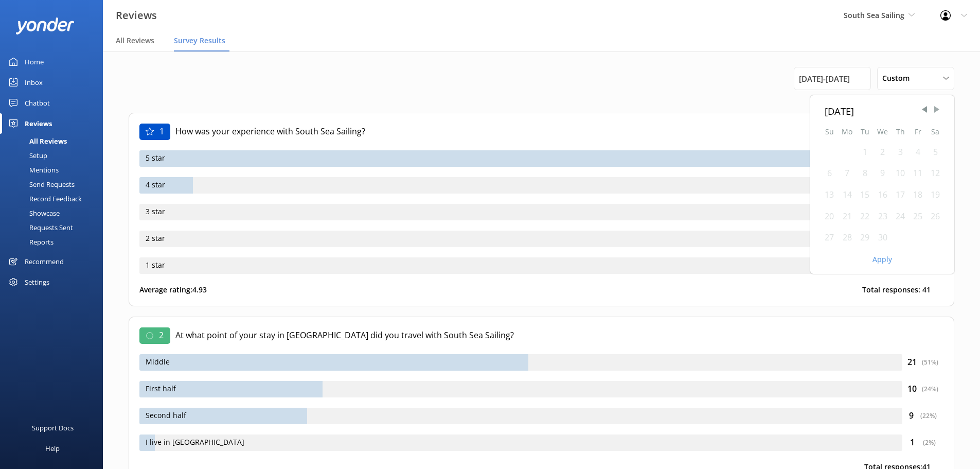
click at [941, 109] on span "Next Month" at bounding box center [937, 109] width 10 height 10
click at [902, 145] on div "1" at bounding box center [900, 153] width 17 height 22
click at [902, 149] on div "1" at bounding box center [900, 153] width 17 height 22
click at [927, 237] on div "31" at bounding box center [935, 238] width 17 height 22
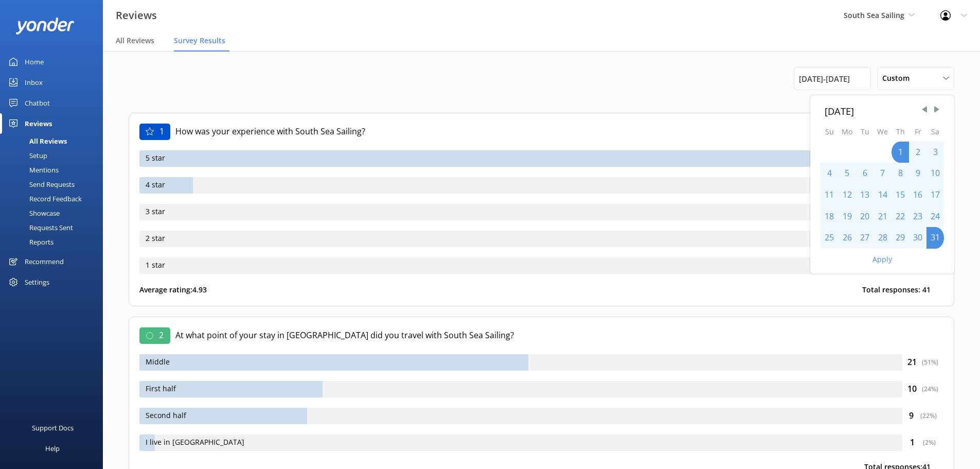
click at [894, 259] on div "Apply" at bounding box center [883, 257] width 144 height 17
click at [887, 260] on button "Apply" at bounding box center [883, 259] width 20 height 7
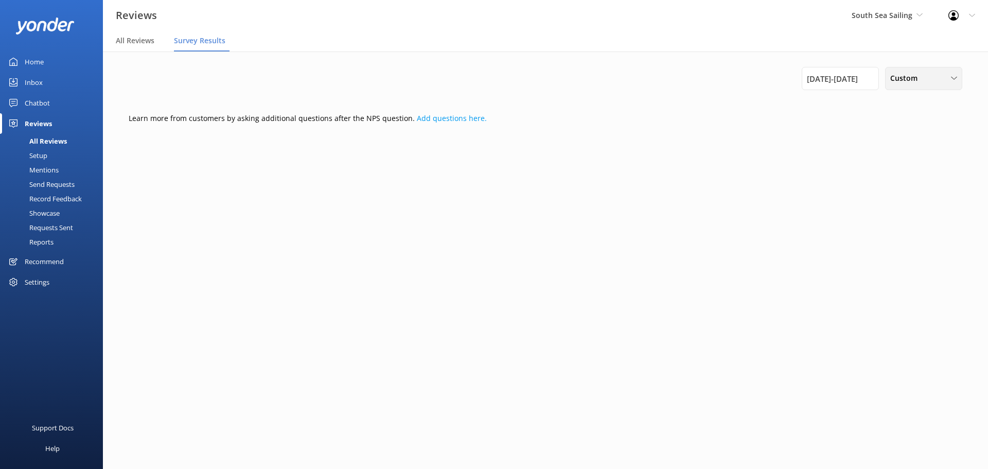
click at [911, 84] on span "Custom" at bounding box center [906, 78] width 33 height 11
click at [354, 63] on div "[DATE] - [DATE] Custom Last 7 days Last 30 days Last 90 days Last 180 days Cust…" at bounding box center [545, 102] width 858 height 103
click at [867, 13] on span "South Sea Sailing" at bounding box center [882, 15] width 61 height 10
click at [873, 72] on link "Malamala Beach Club" at bounding box center [890, 68] width 103 height 25
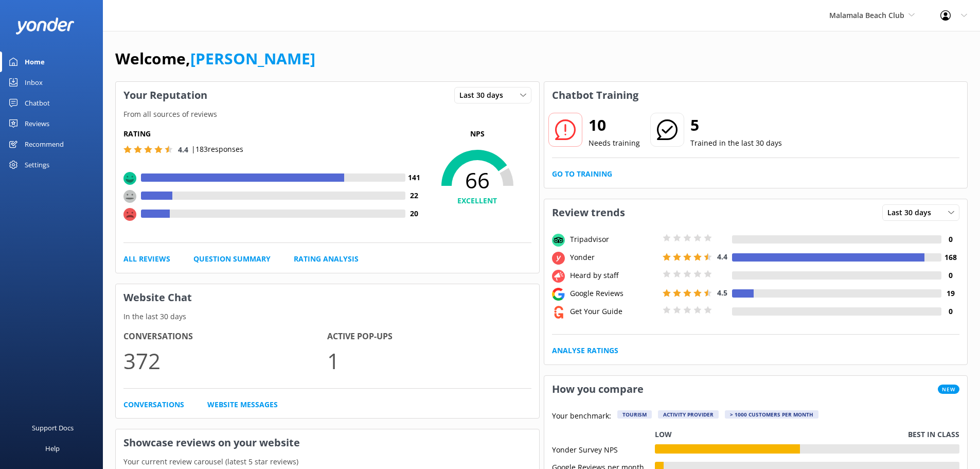
click at [321, 253] on div "Rating 4.4 | 183 responses 141 22 20 NPS 66 EXCELLENT All Reviews Question Summ…" at bounding box center [328, 196] width 424 height 152
click at [321, 255] on link "Rating Analysis" at bounding box center [326, 258] width 65 height 11
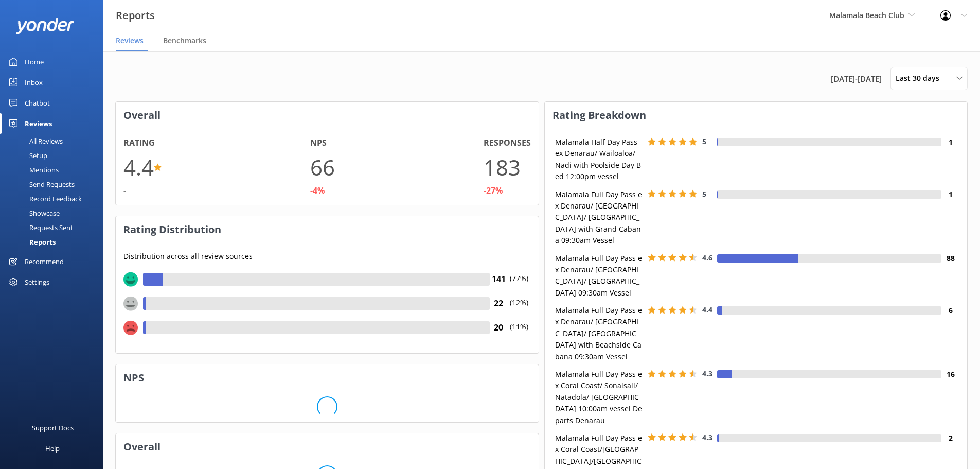
scroll to position [154, 415]
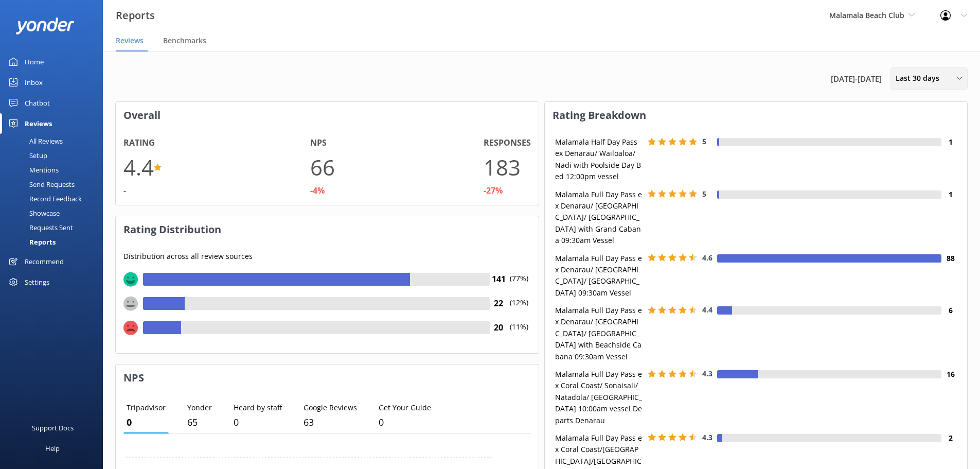
drag, startPoint x: 897, startPoint y: 80, endPoint x: 909, endPoint y: 110, distance: 31.8
click at [898, 80] on span "Last 30 days" at bounding box center [921, 78] width 50 height 11
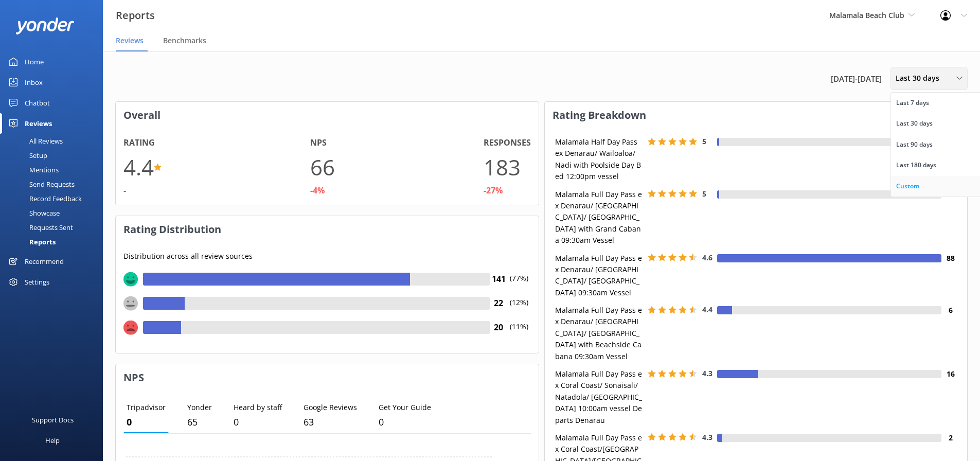
click at [892, 181] on link "Custom" at bounding box center [937, 186] width 92 height 21
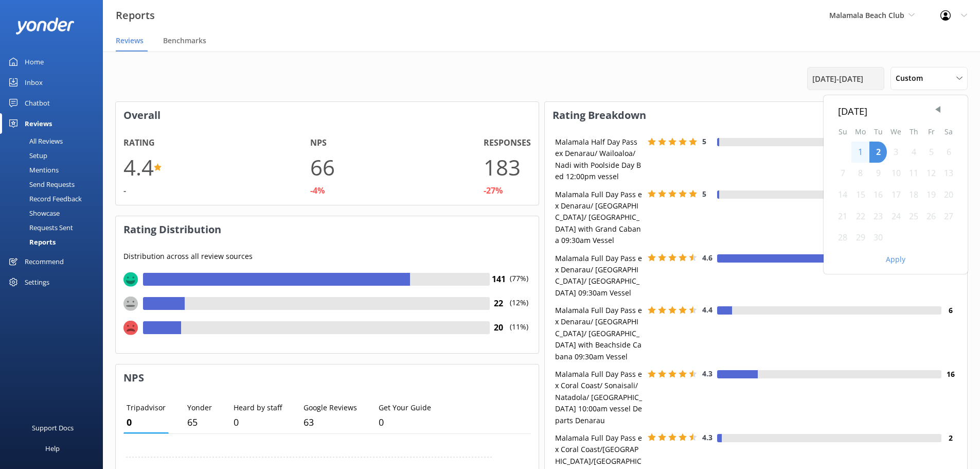
click at [856, 74] on span "[DATE] - [DATE]" at bounding box center [838, 79] width 51 height 12
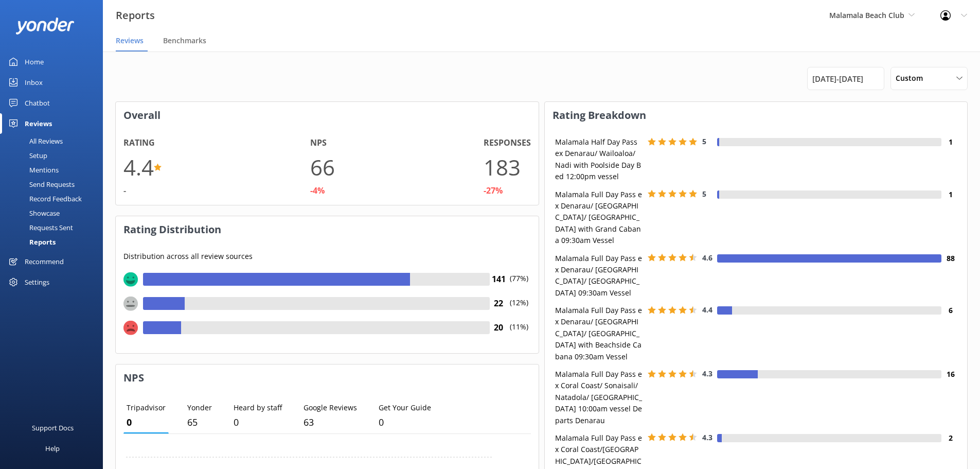
drag, startPoint x: 845, startPoint y: 77, endPoint x: 889, endPoint y: 94, distance: 47.1
click at [845, 77] on span "[DATE] - [DATE]" at bounding box center [838, 79] width 51 height 12
click at [940, 108] on span "Previous Month" at bounding box center [938, 109] width 10 height 10
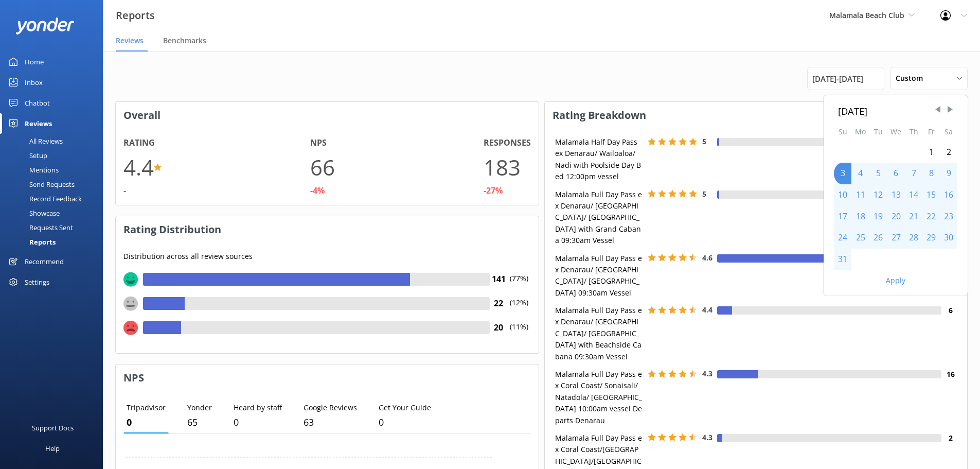
click at [931, 151] on div "1" at bounding box center [931, 153] width 17 height 22
drag, startPoint x: 838, startPoint y: 266, endPoint x: 852, endPoint y: 274, distance: 15.9
click at [838, 266] on div "31" at bounding box center [842, 260] width 17 height 22
click at [890, 277] on button "Apply" at bounding box center [896, 280] width 20 height 7
